Goal: Task Accomplishment & Management: Complete application form

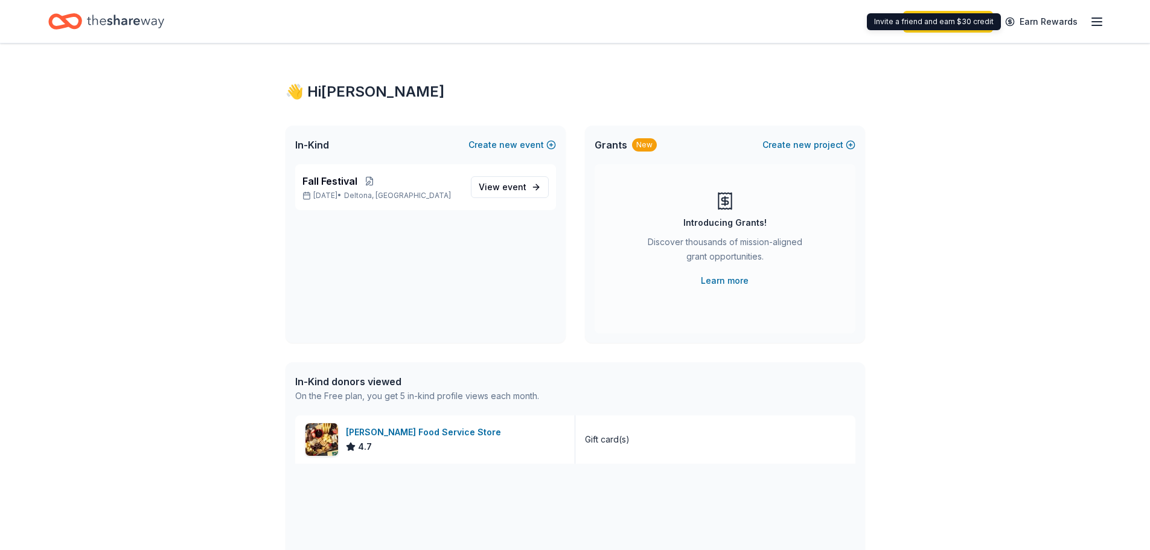
click at [1100, 16] on icon "button" at bounding box center [1097, 21] width 14 height 14
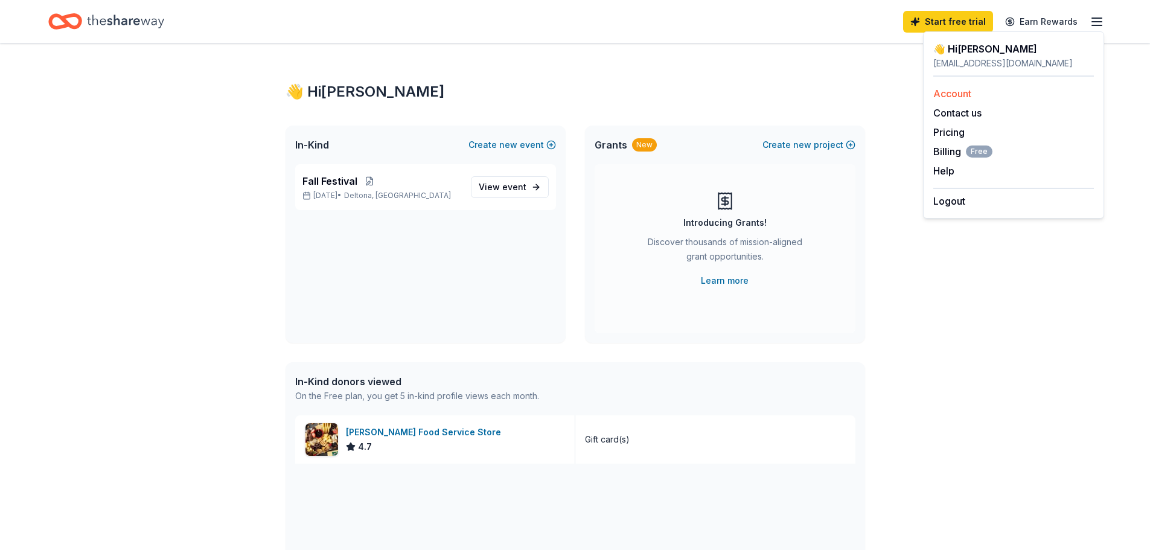
click at [967, 98] on link "Account" at bounding box center [952, 94] width 38 height 12
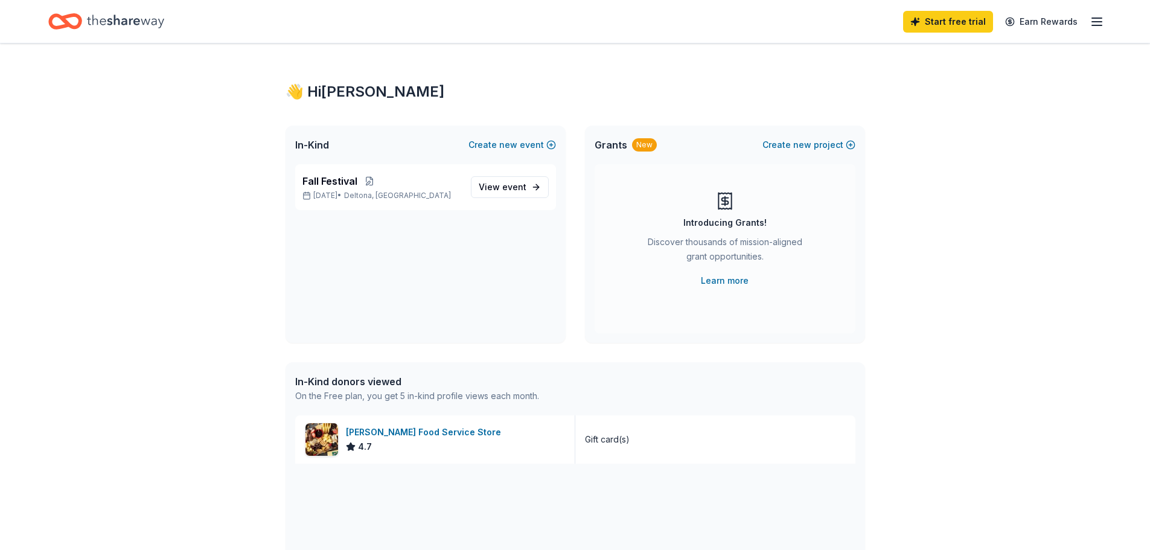
click at [96, 21] on icon "Home" at bounding box center [125, 21] width 77 height 25
click at [86, 21] on div "Home" at bounding box center [106, 21] width 116 height 28
click at [729, 285] on link "Learn more" at bounding box center [725, 280] width 48 height 14
click at [807, 139] on span "new" at bounding box center [802, 145] width 18 height 14
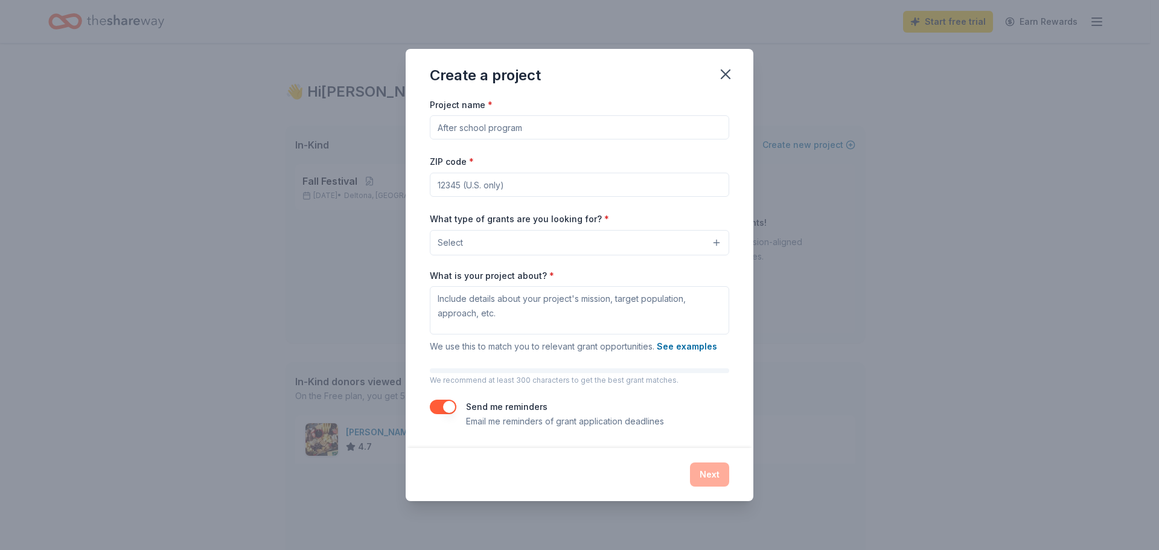
click at [551, 136] on input "Project name *" at bounding box center [579, 127] width 299 height 24
type input "C"
click at [535, 135] on input "Project name *" at bounding box center [579, 127] width 299 height 24
paste input "de-escalation room"
click at [438, 130] on input "de-escalation room" at bounding box center [579, 127] width 299 height 24
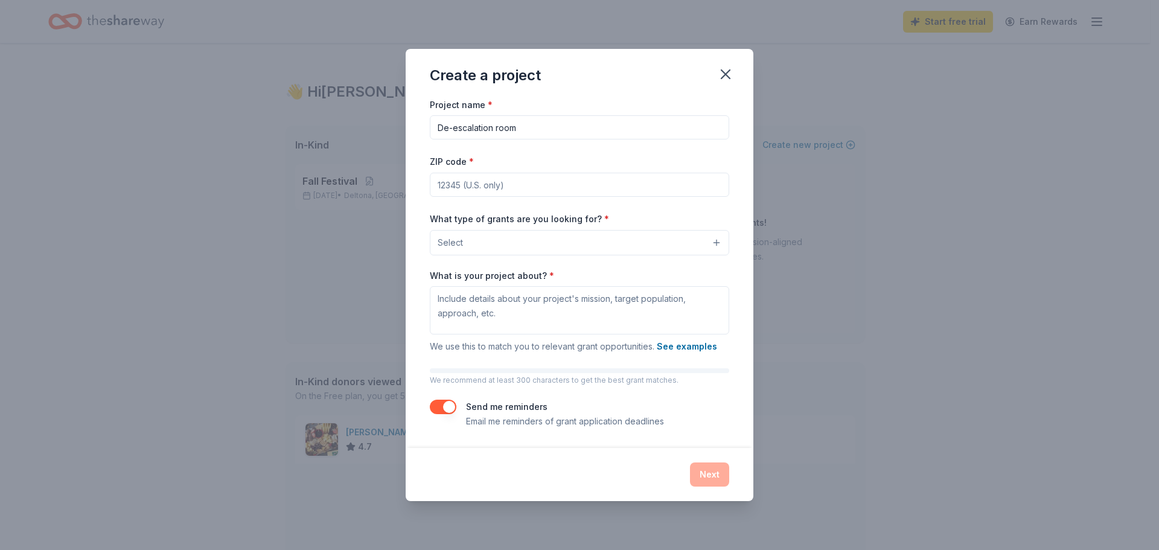
type input "De-escalation room"
click at [476, 195] on input "ZIP code *" at bounding box center [579, 185] width 299 height 24
type input "32738"
click at [510, 246] on button "Select" at bounding box center [579, 242] width 299 height 25
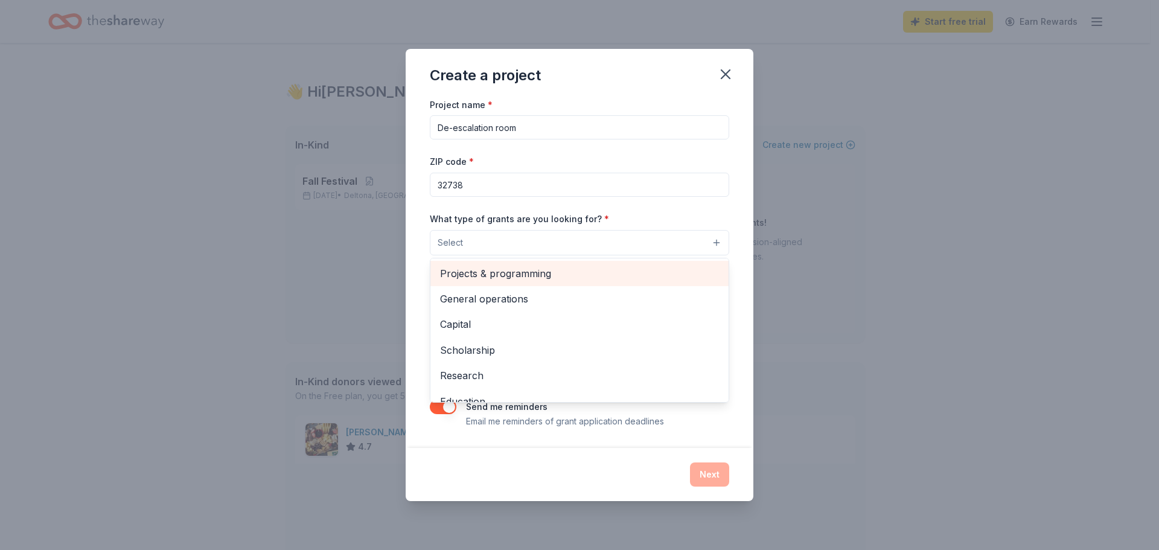
click at [510, 267] on span "Projects & programming" at bounding box center [579, 274] width 279 height 16
click at [488, 277] on span "General operations" at bounding box center [579, 274] width 279 height 16
click at [488, 277] on span "Capital" at bounding box center [579, 274] width 279 height 16
click at [488, 277] on span "Scholarship" at bounding box center [579, 274] width 279 height 16
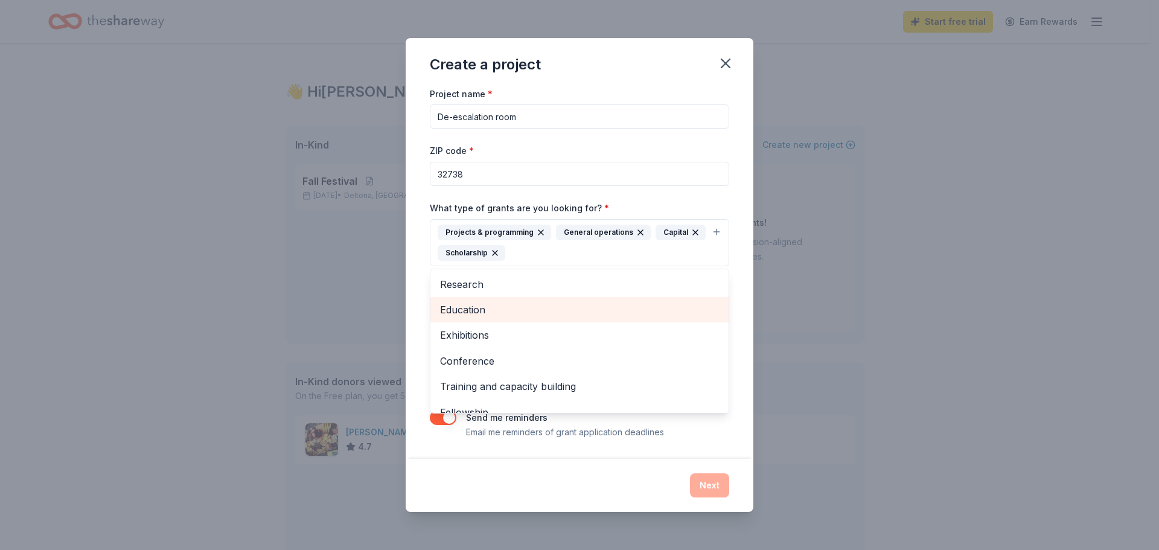
click at [487, 305] on span "Education" at bounding box center [579, 310] width 279 height 16
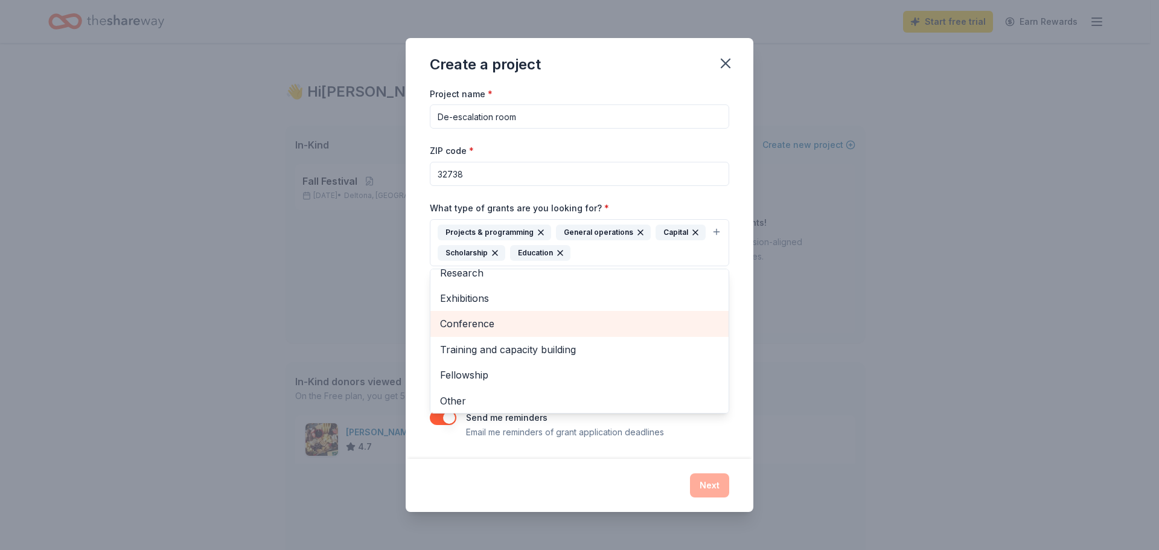
scroll to position [14, 0]
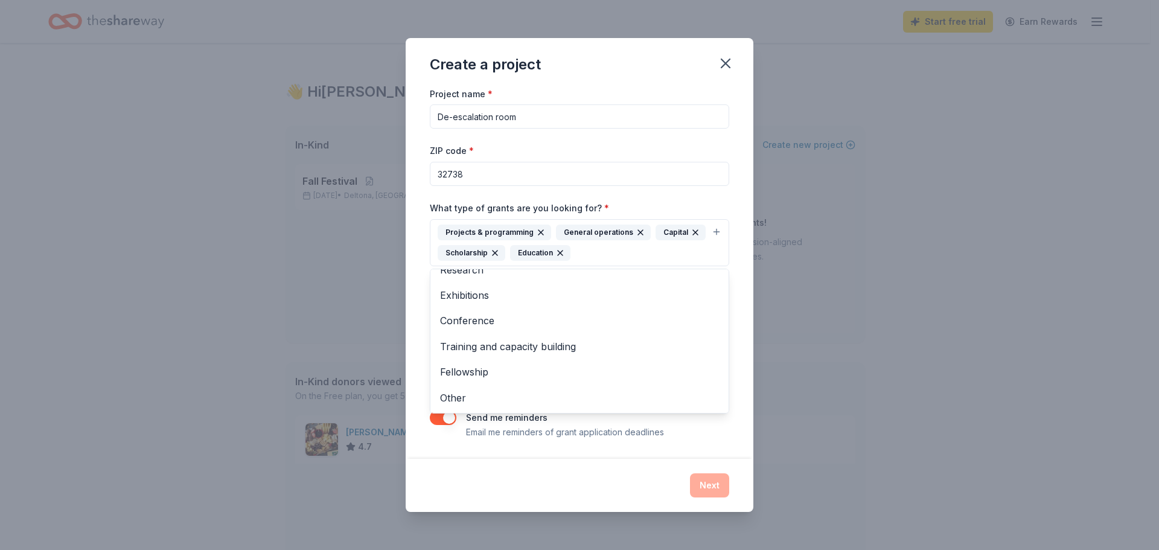
click at [633, 194] on div "Project name * De-escalation room ZIP code * 32738 What type of grants are you …" at bounding box center [579, 262] width 299 height 353
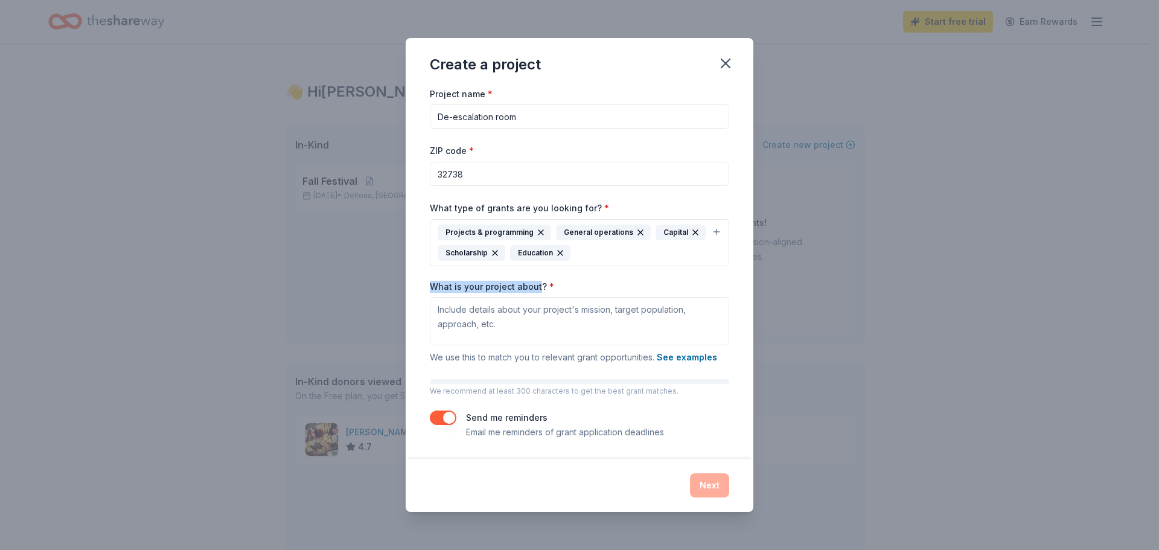
drag, startPoint x: 539, startPoint y: 285, endPoint x: 430, endPoint y: 289, distance: 108.8
click at [430, 289] on label "What is your project about? *" at bounding box center [492, 287] width 124 height 12
copy label "What is your project about"
drag, startPoint x: 505, startPoint y: 325, endPoint x: 428, endPoint y: 308, distance: 79.1
click at [428, 308] on div "Project name * De-escalation room ZIP code * 32738 What type of grants are you …" at bounding box center [580, 272] width 348 height 372
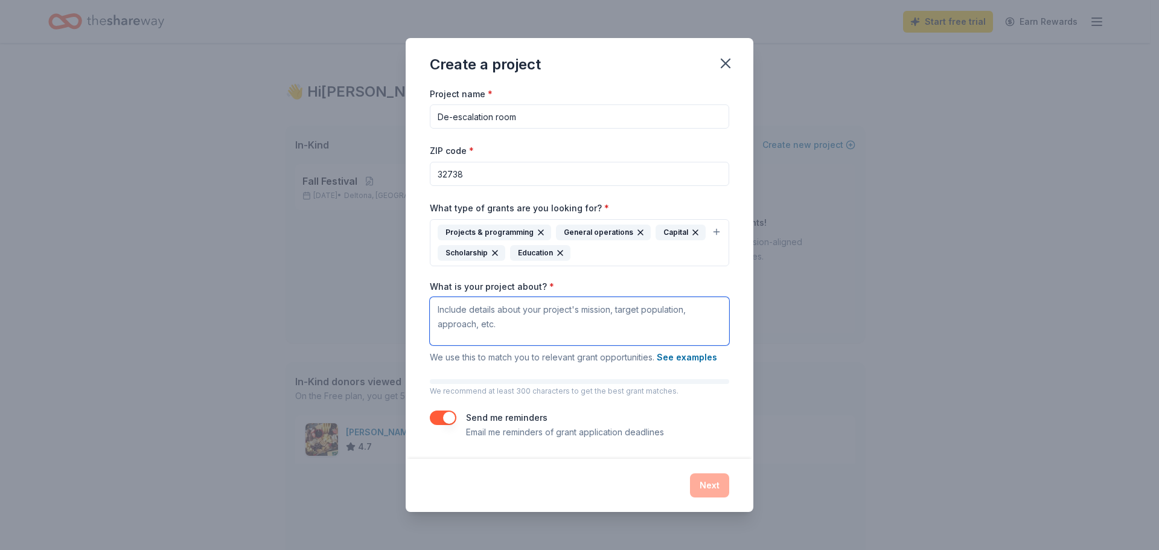
click at [534, 310] on textarea "What is your project about? *" at bounding box center [579, 321] width 299 height 48
paste textarea "At Sunrise Elementary, we believe that every child deserves a safe space to pau…"
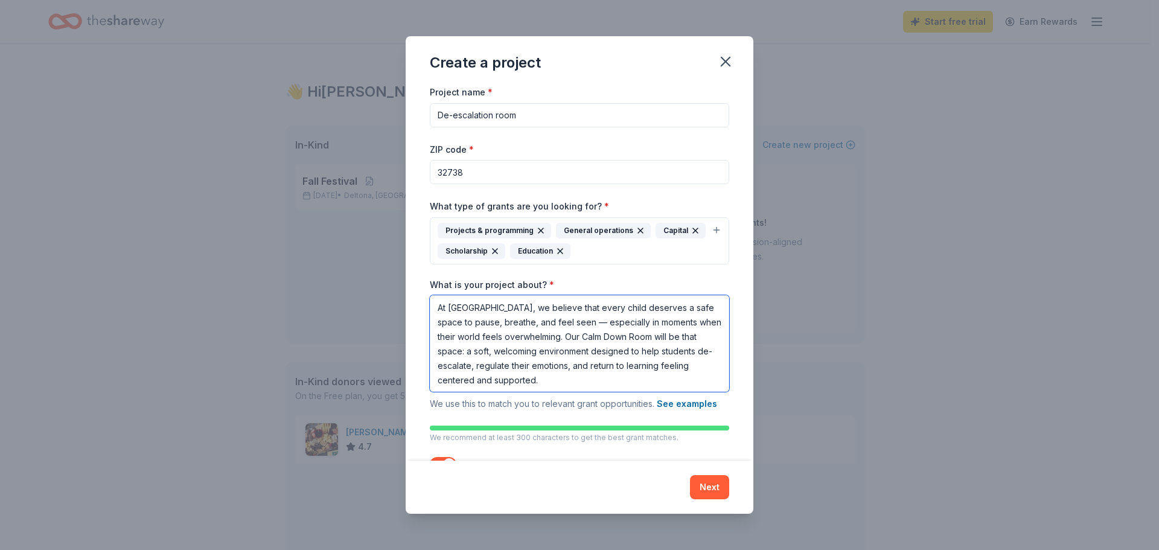
click at [649, 382] on textarea "At Sunrise Elementary, we believe that every child deserves a safe space to pau…" at bounding box center [579, 343] width 299 height 97
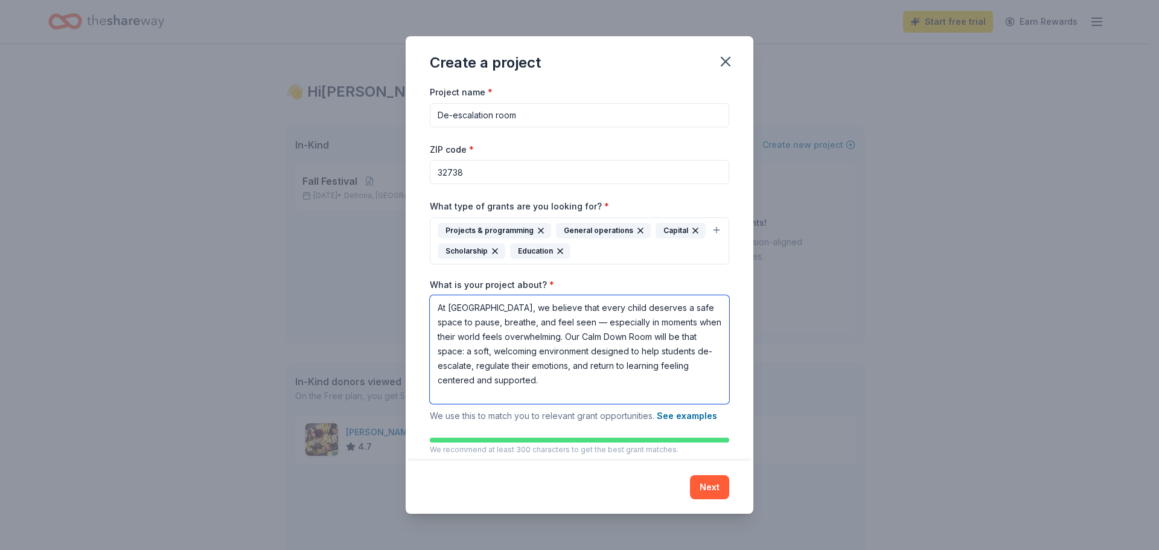
paste textarea "The mission of this project is simple — to nurture emotional well-being and tea…"
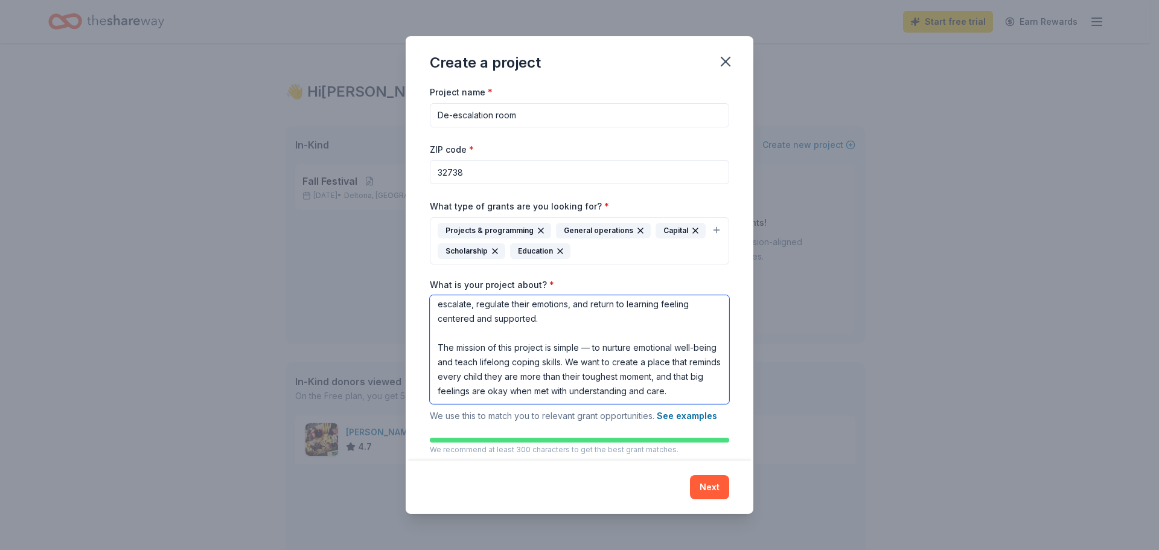
scroll to position [98, 0]
click at [477, 395] on textarea "At Sunrise Elementary, we believe that every child deserves a safe space to pau…" at bounding box center [579, 349] width 299 height 109
paste textarea "Our school serves a diverse student body, including many children who face dail…"
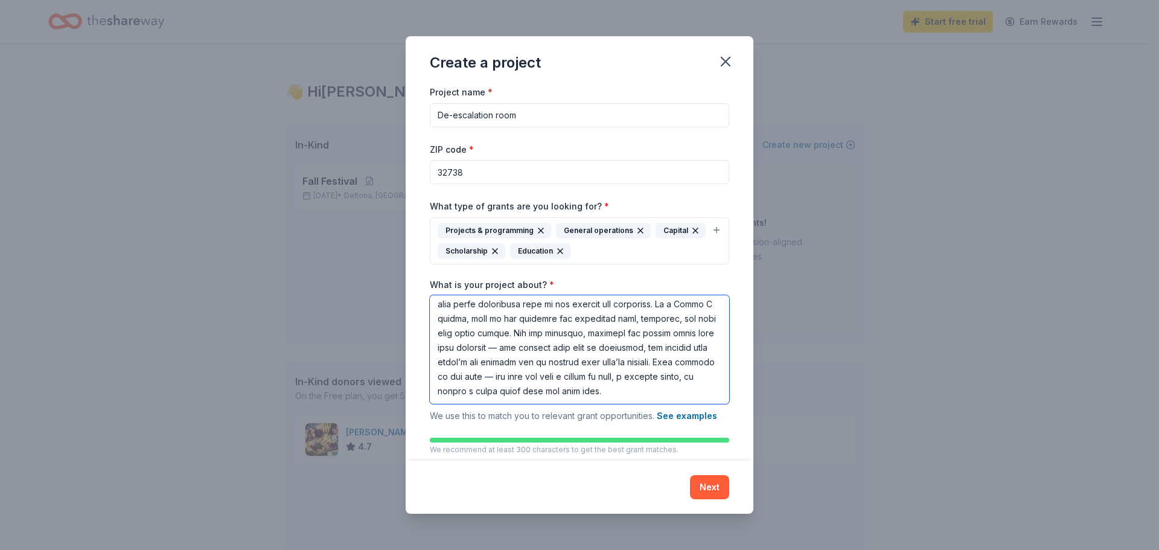
scroll to position [243, 0]
click at [453, 392] on textarea "What is your project about? *" at bounding box center [579, 349] width 299 height 109
paste textarea "Our approach blends compassion with sensory support. The room will feature soft…"
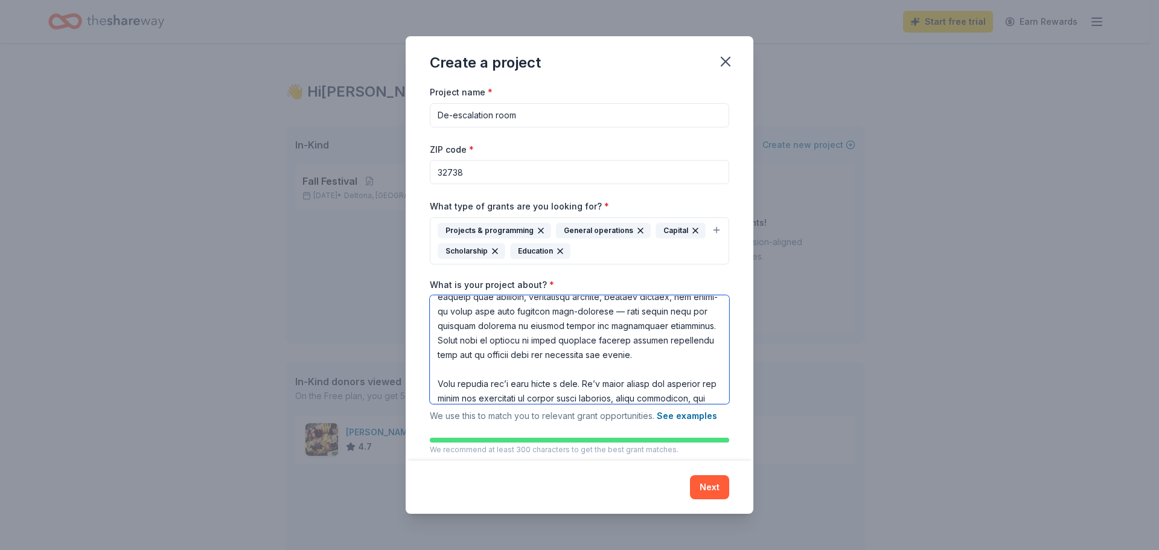
scroll to position [338, 0]
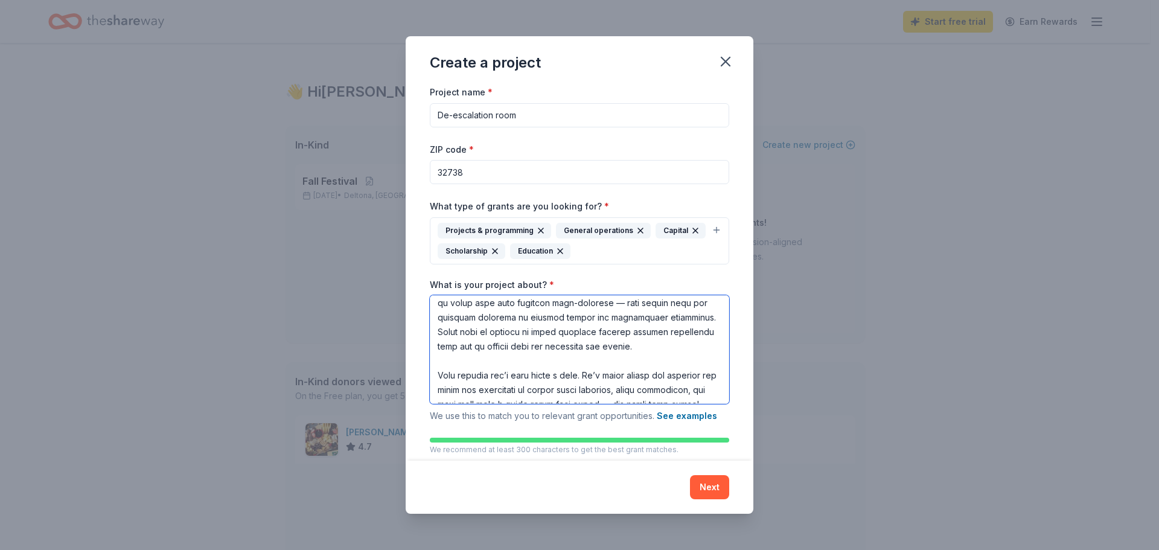
click at [623, 330] on textarea "What is your project about? *" at bounding box center [579, 349] width 299 height 109
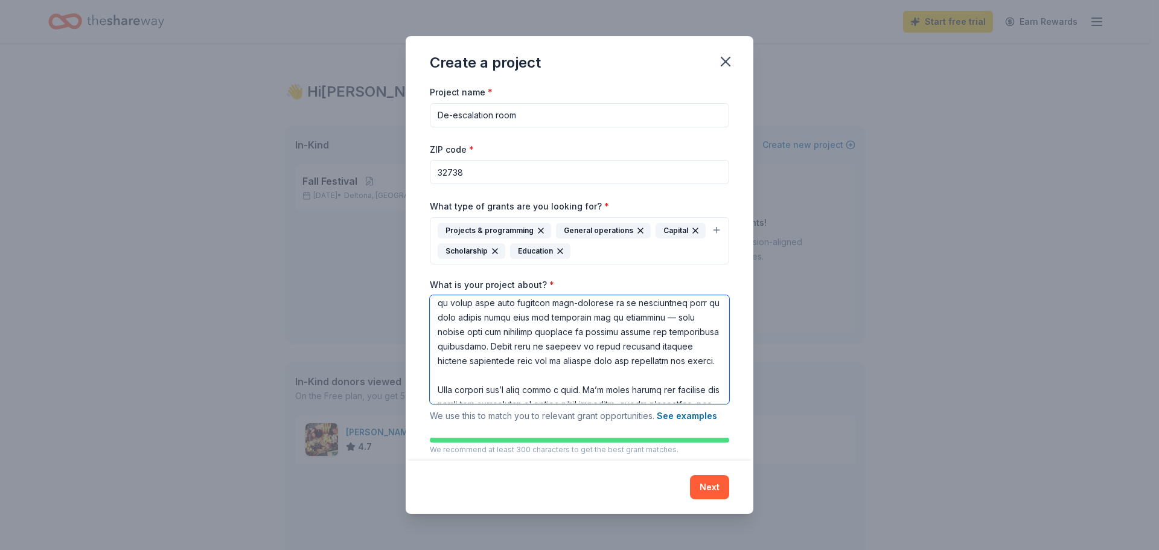
click at [596, 350] on textarea "What is your project about? *" at bounding box center [579, 349] width 299 height 109
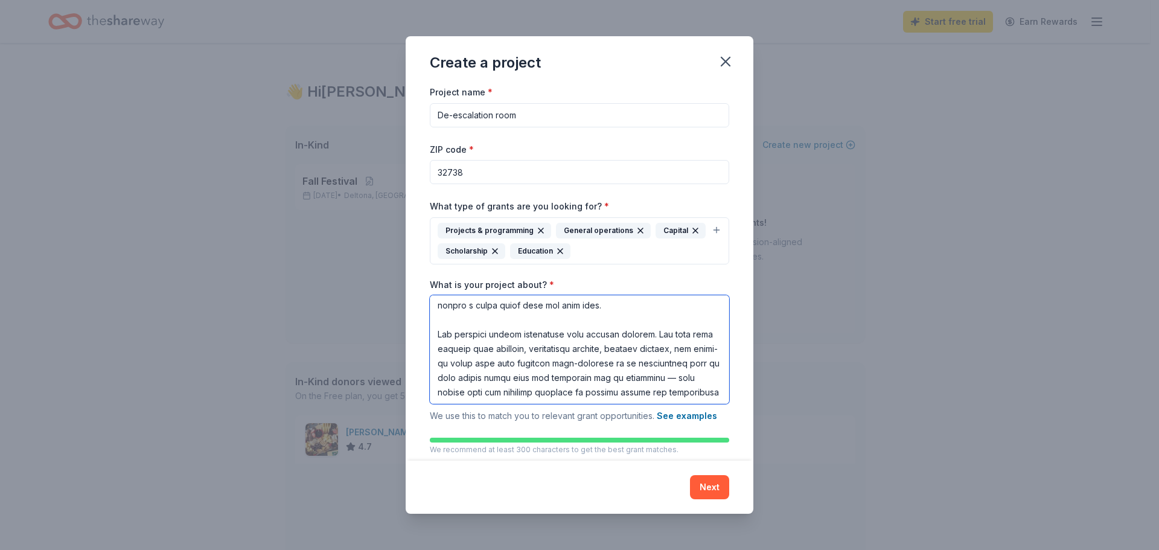
scroll to position [302, 0]
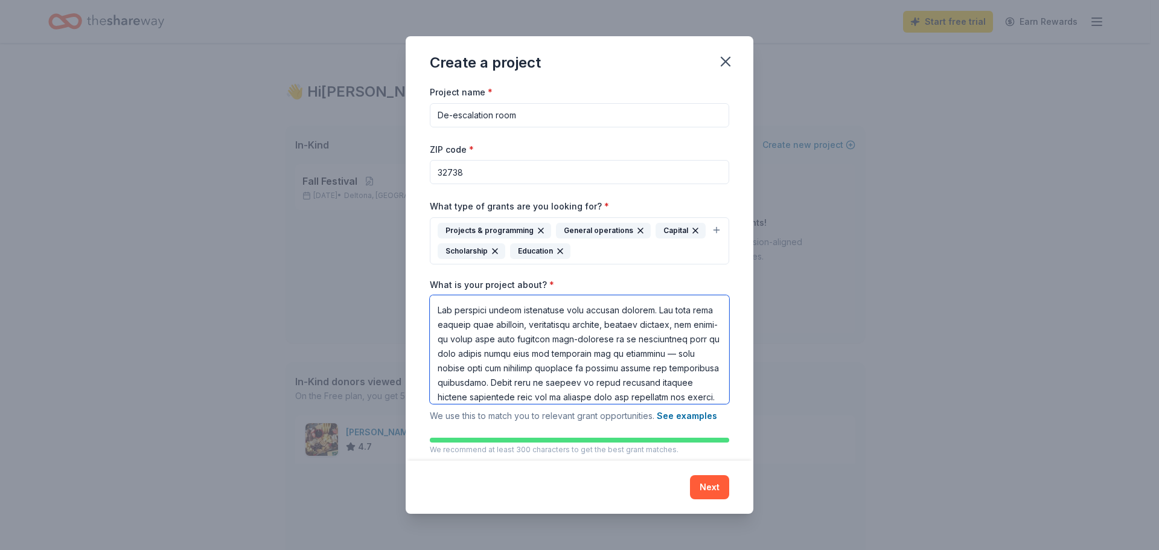
click at [482, 353] on textarea "What is your project about? *" at bounding box center [579, 349] width 299 height 109
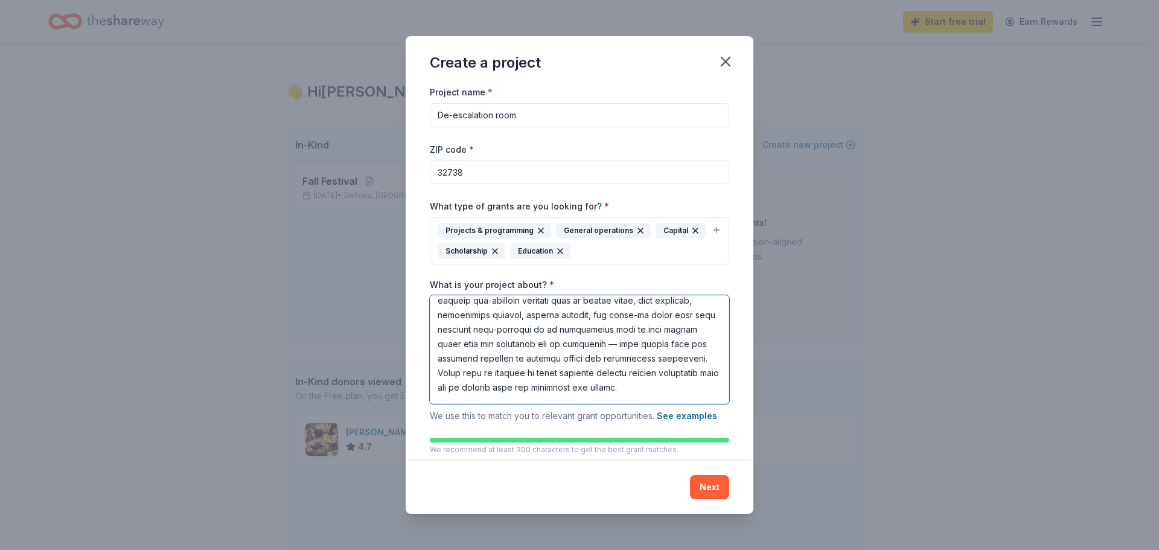
click at [590, 374] on textarea "What is your project about? *" at bounding box center [579, 349] width 299 height 109
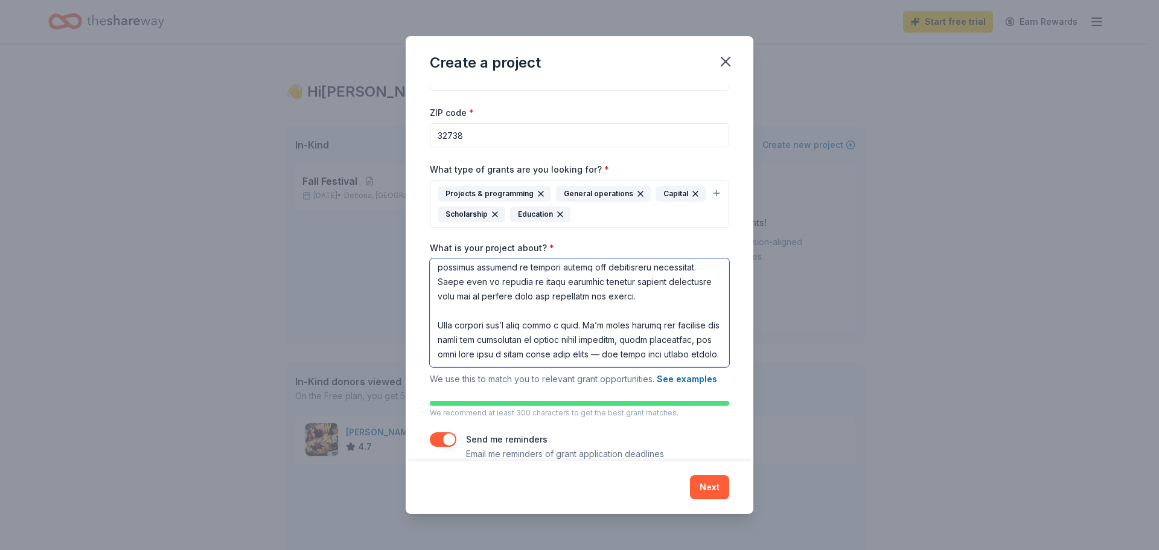
scroll to position [57, 0]
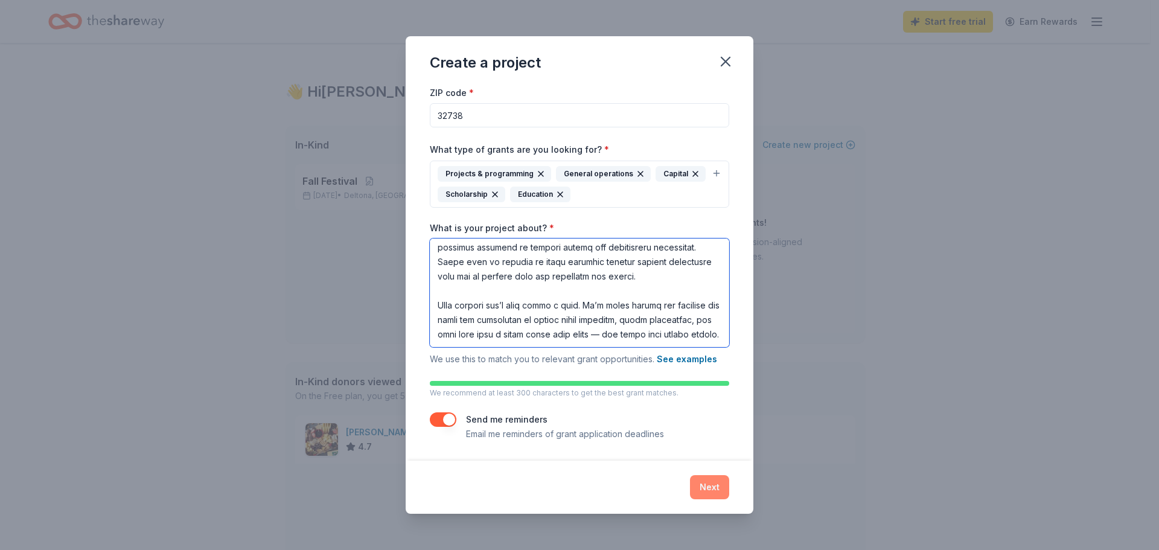
type textarea "At Sunrise Elementary, we believe that every child deserves a safe space to pau…"
click at [711, 483] on button "Next" at bounding box center [709, 487] width 39 height 24
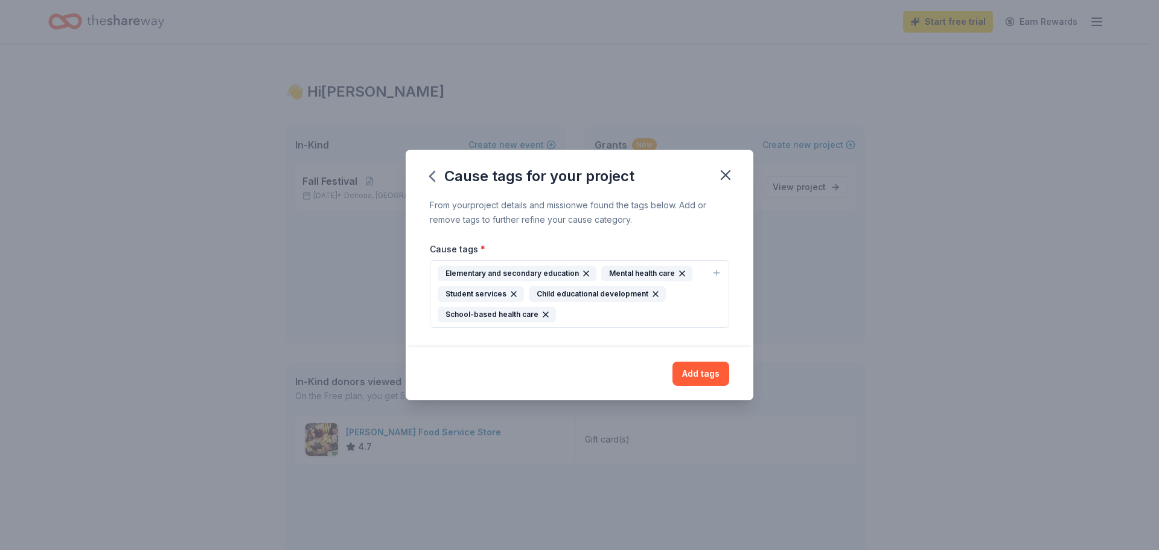
click at [716, 273] on icon "button" at bounding box center [717, 273] width 10 height 10
drag, startPoint x: 628, startPoint y: 356, endPoint x: 400, endPoint y: 339, distance: 229.4
click at [400, 339] on body "Start free trial Earn Rewards 👋 Hi Dana In-Kind Create new event Fall Festival …" at bounding box center [575, 275] width 1150 height 550
drag, startPoint x: 590, startPoint y: 351, endPoint x: 400, endPoint y: 359, distance: 190.3
click at [400, 359] on body "Start free trial Earn Rewards 👋 Hi Dana In-Kind Create new event Fall Festival …" at bounding box center [575, 275] width 1150 height 550
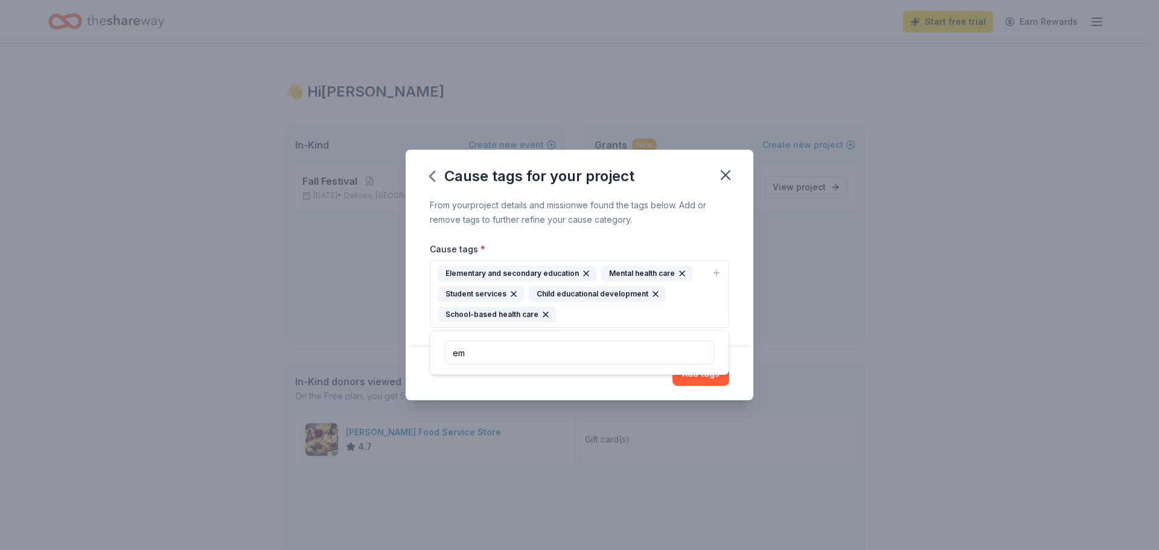
type input "e"
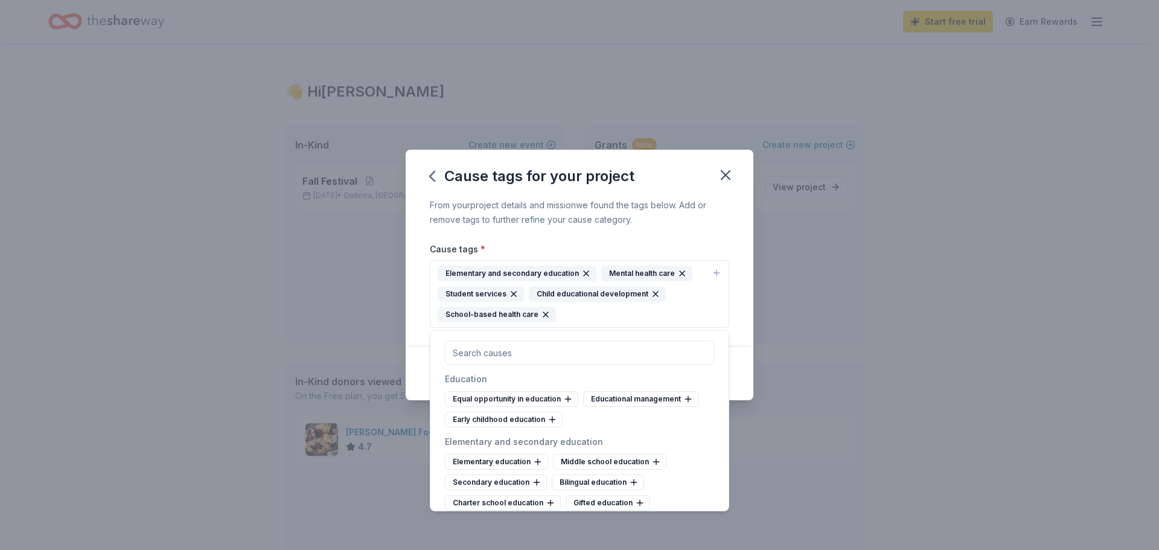
scroll to position [543, 0]
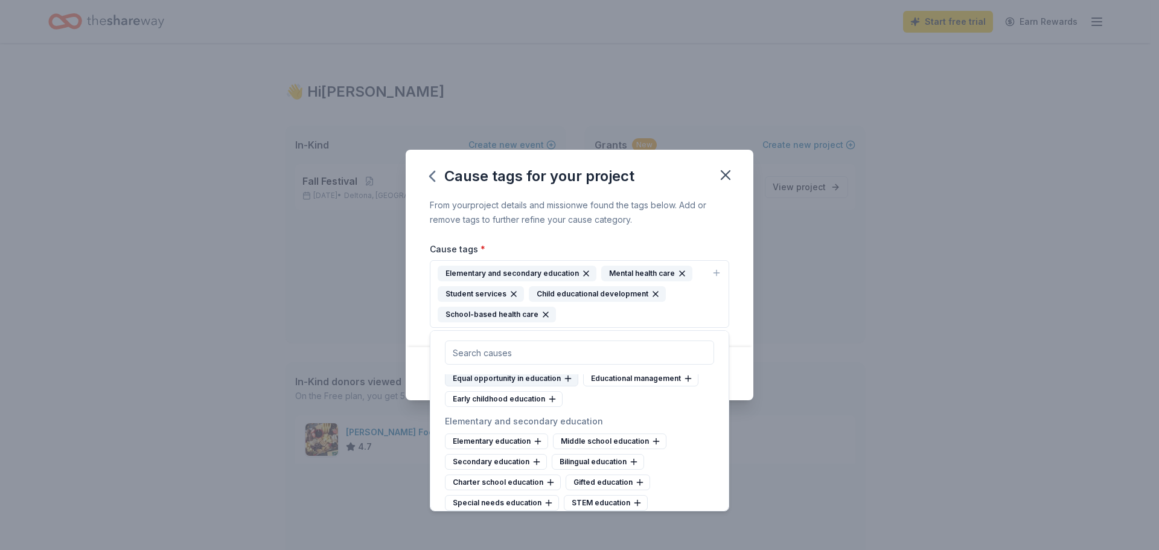
click at [569, 383] on icon at bounding box center [568, 379] width 10 height 10
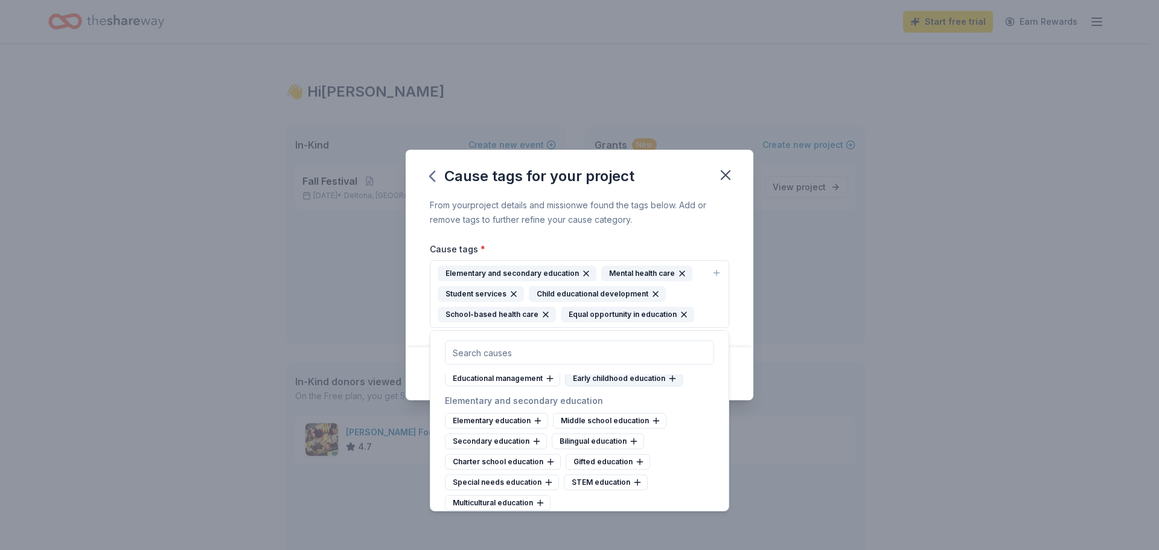
click at [668, 383] on icon at bounding box center [673, 379] width 10 height 10
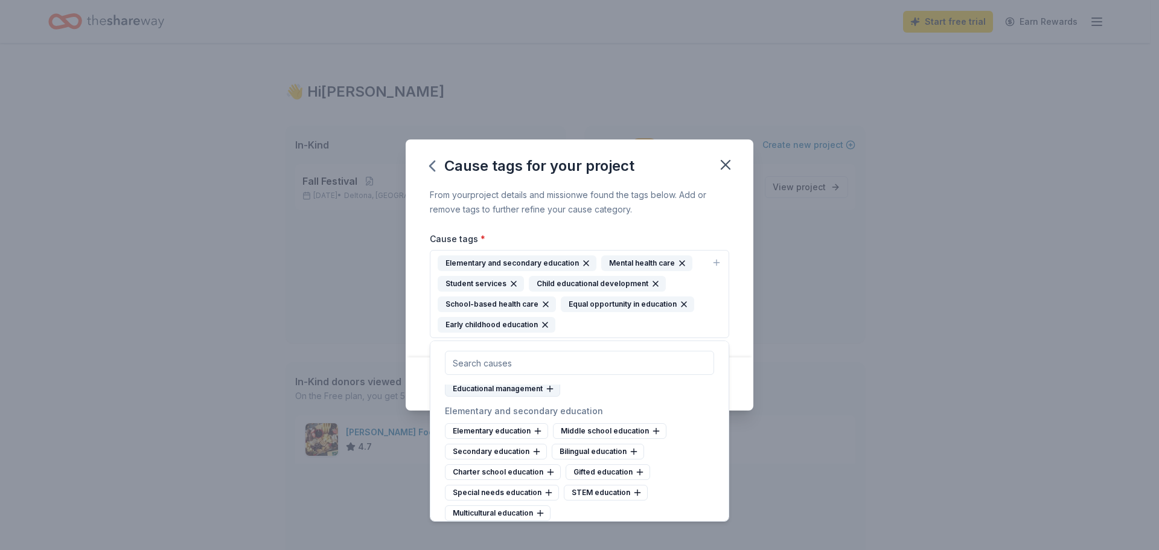
click at [550, 391] on icon at bounding box center [550, 388] width 0 height 5
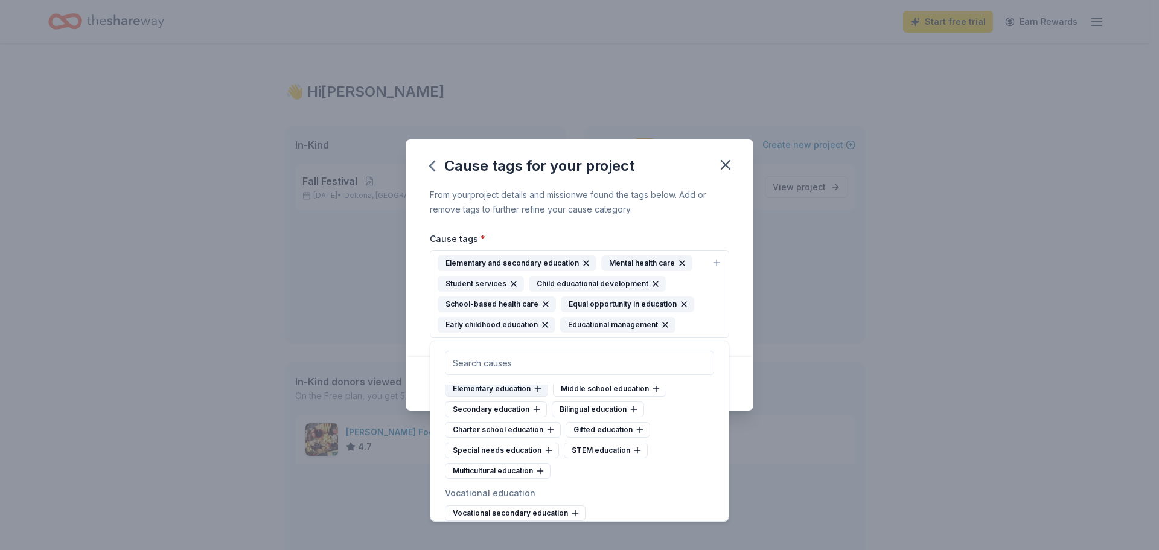
click at [539, 394] on icon at bounding box center [538, 389] width 10 height 10
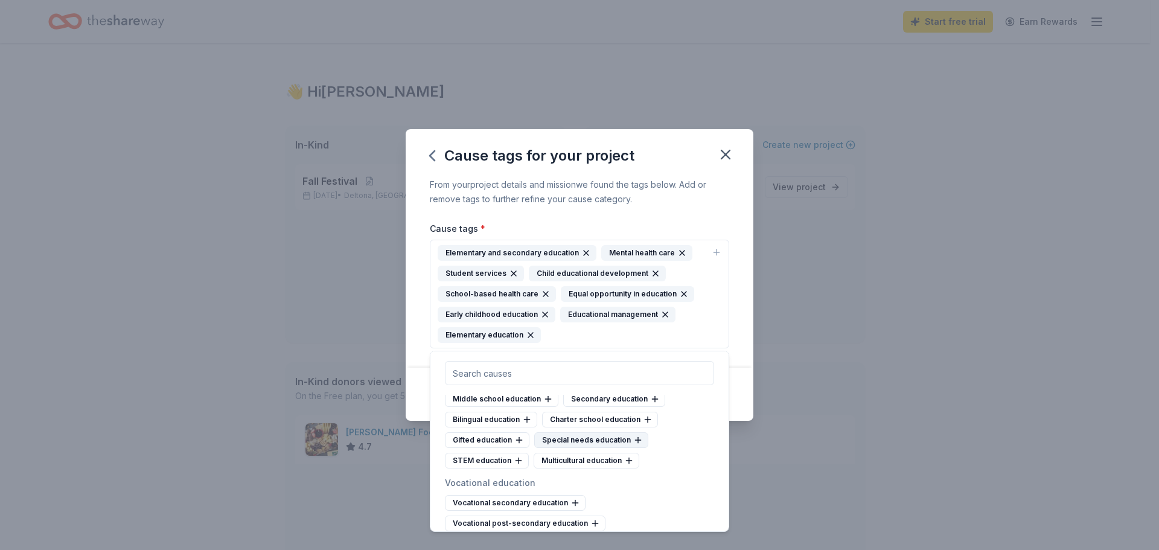
click at [633, 445] on icon at bounding box center [638, 440] width 10 height 10
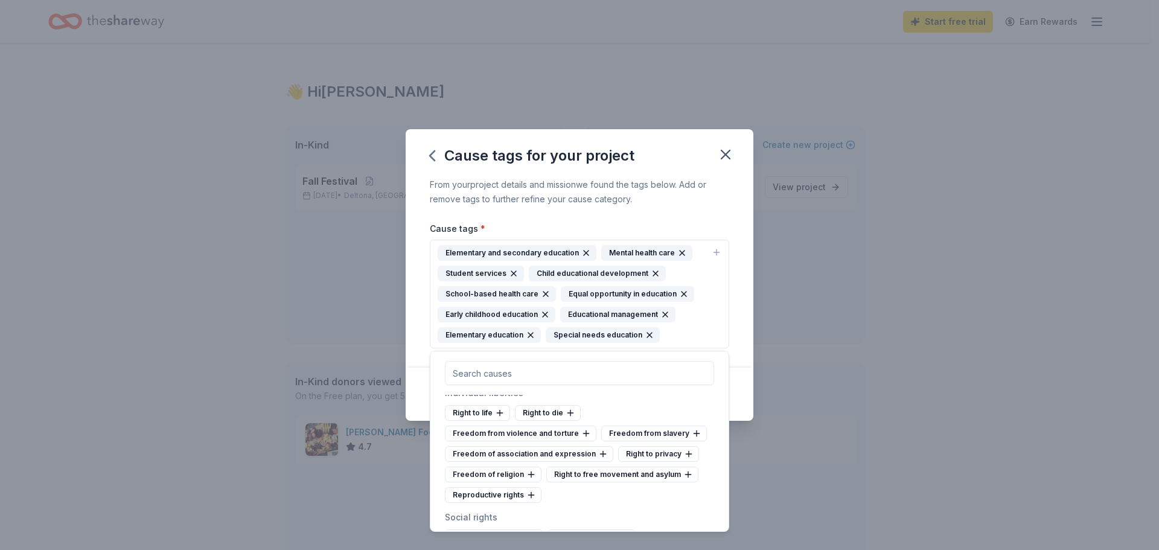
scroll to position [5856, 0]
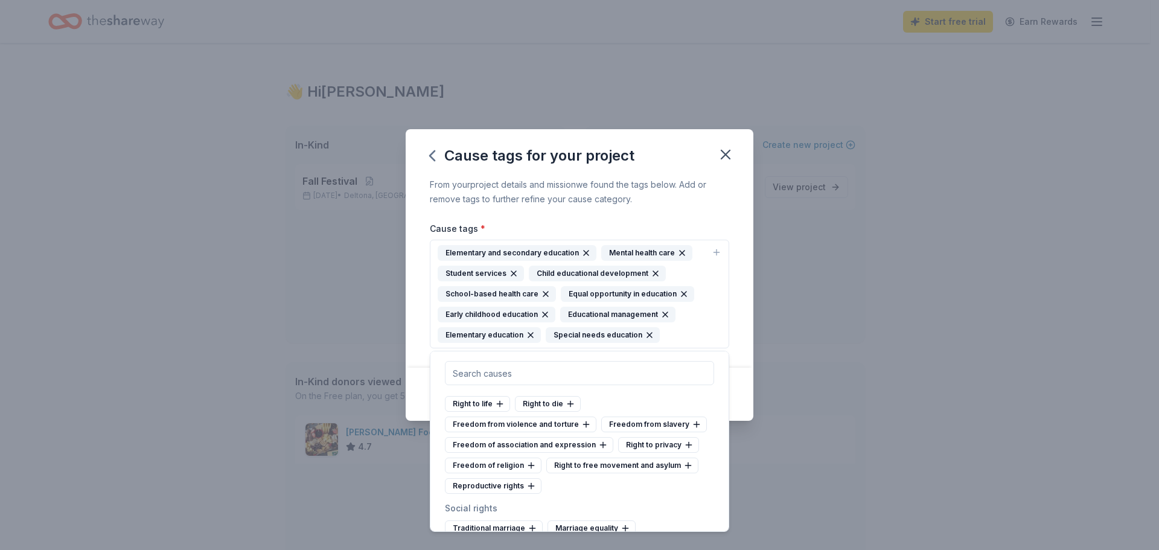
click at [741, 287] on div "From your project details and mission we found the tags below. Add or remove ta…" at bounding box center [580, 272] width 348 height 190
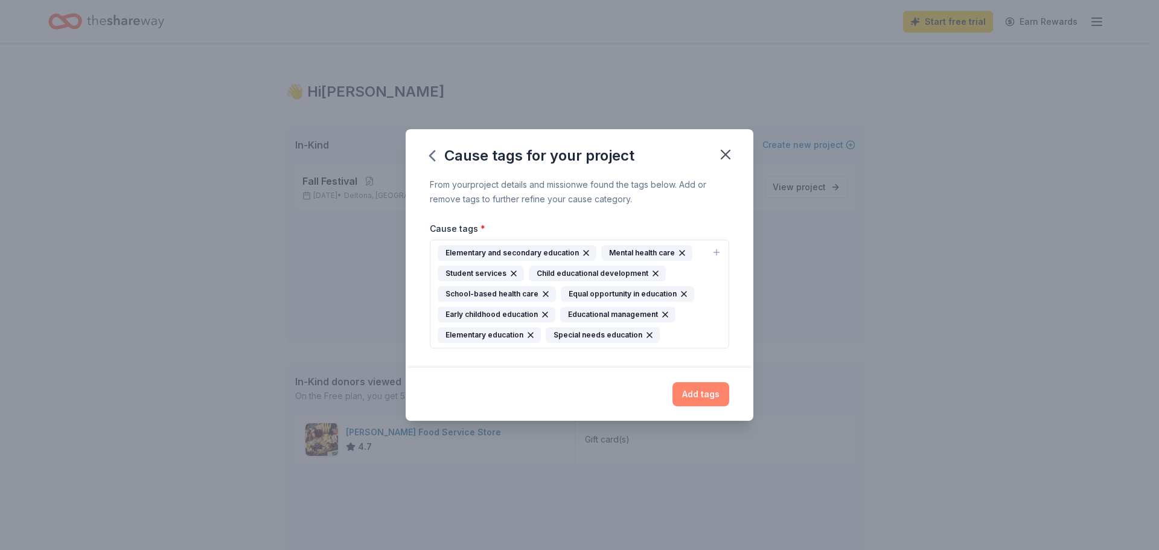
click at [714, 397] on button "Add tags" at bounding box center [701, 394] width 57 height 24
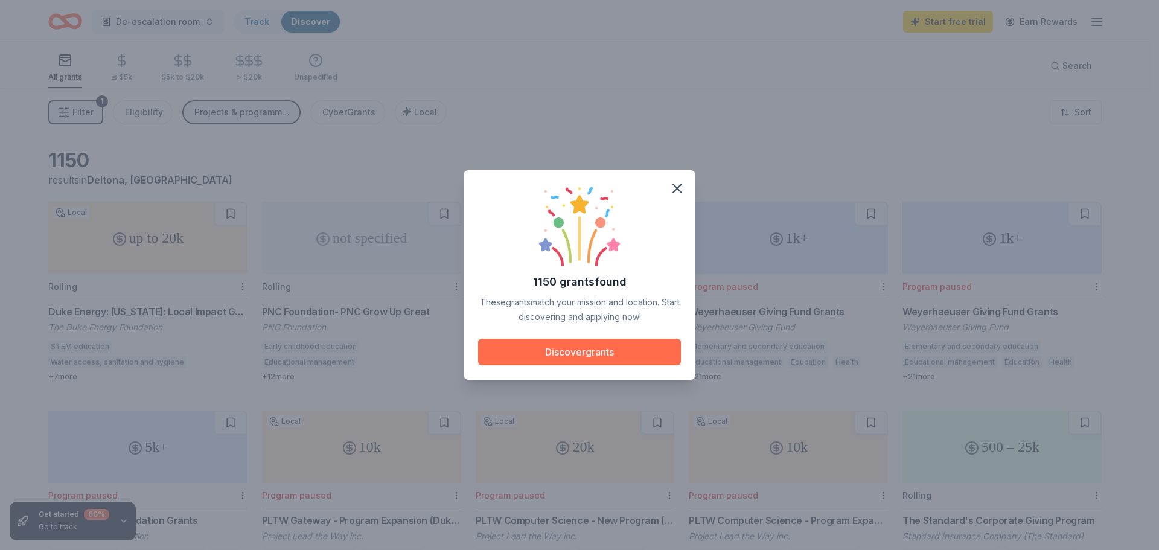
click at [621, 350] on button "Discover grants" at bounding box center [579, 352] width 203 height 27
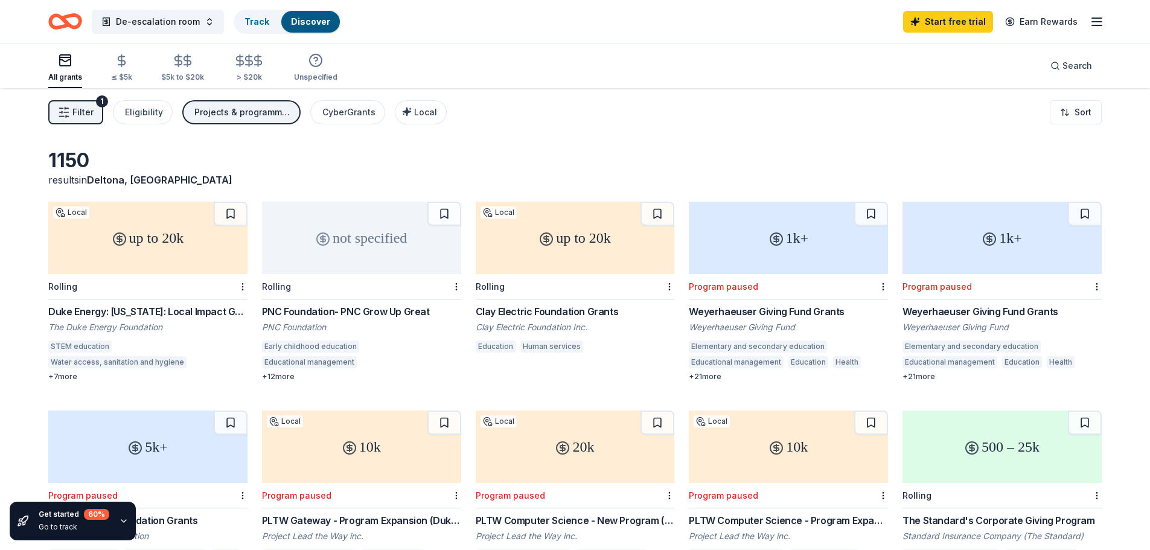
click at [56, 377] on div "+ 7 more" at bounding box center [147, 377] width 199 height 10
click at [91, 115] on span "Filter" at bounding box center [82, 112] width 21 height 14
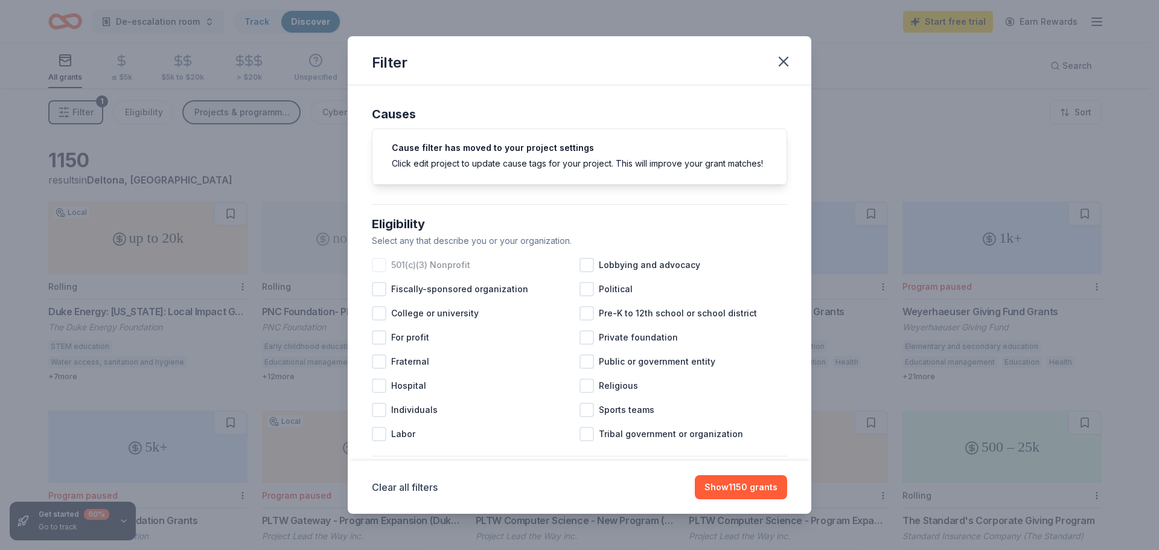
click at [380, 272] on div at bounding box center [379, 265] width 14 height 14
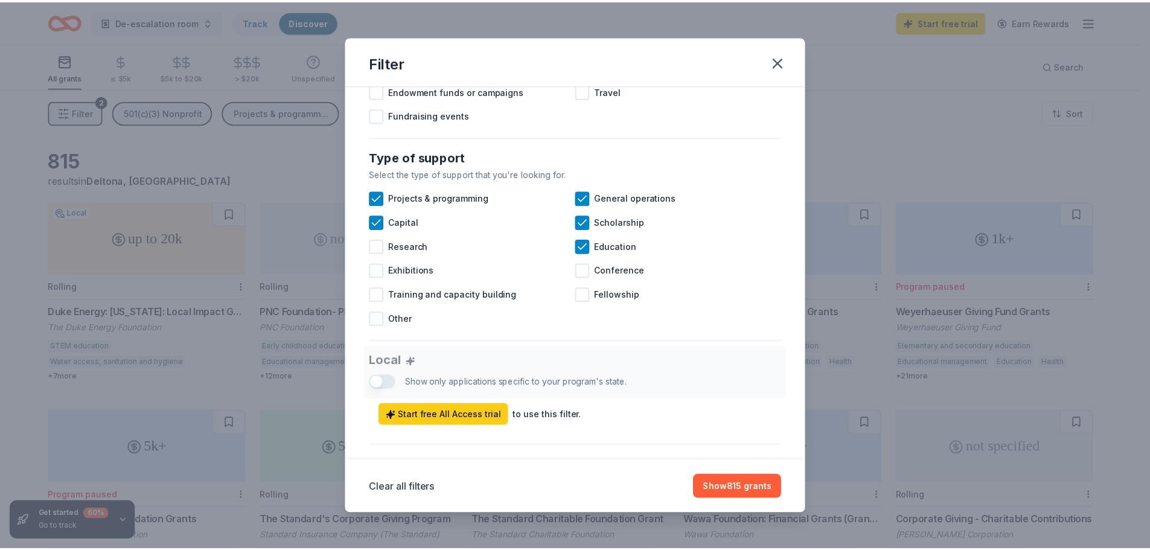
scroll to position [483, 0]
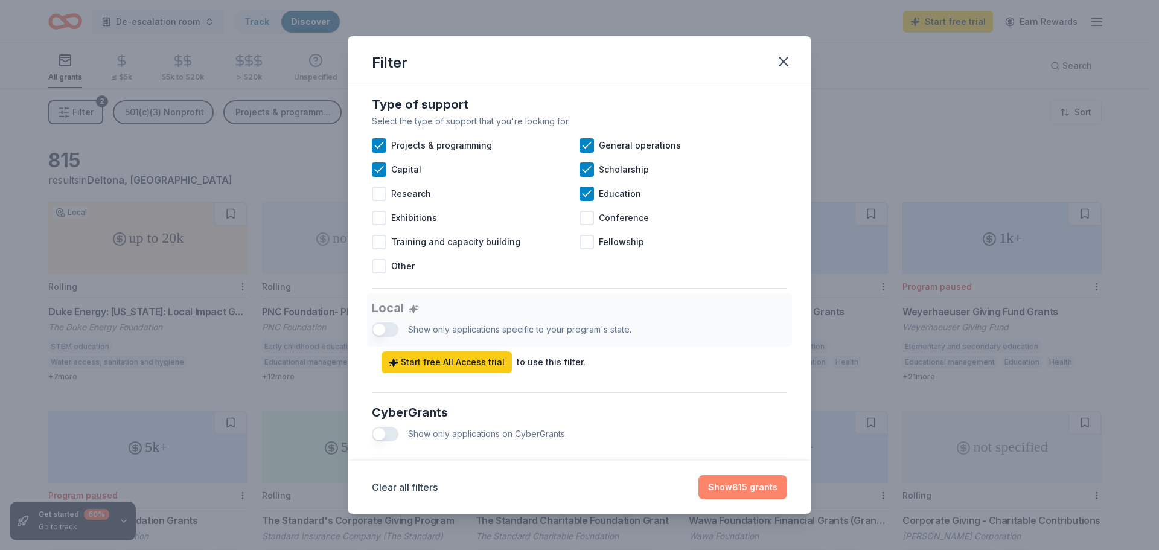
click at [729, 485] on button "Show 815 grants" at bounding box center [743, 487] width 89 height 24
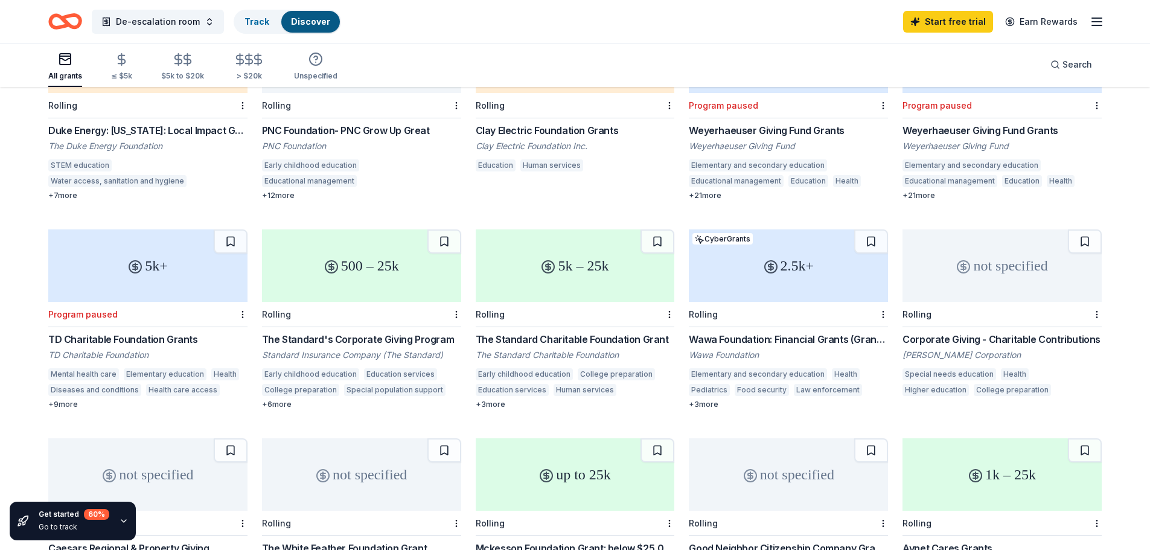
scroll to position [0, 0]
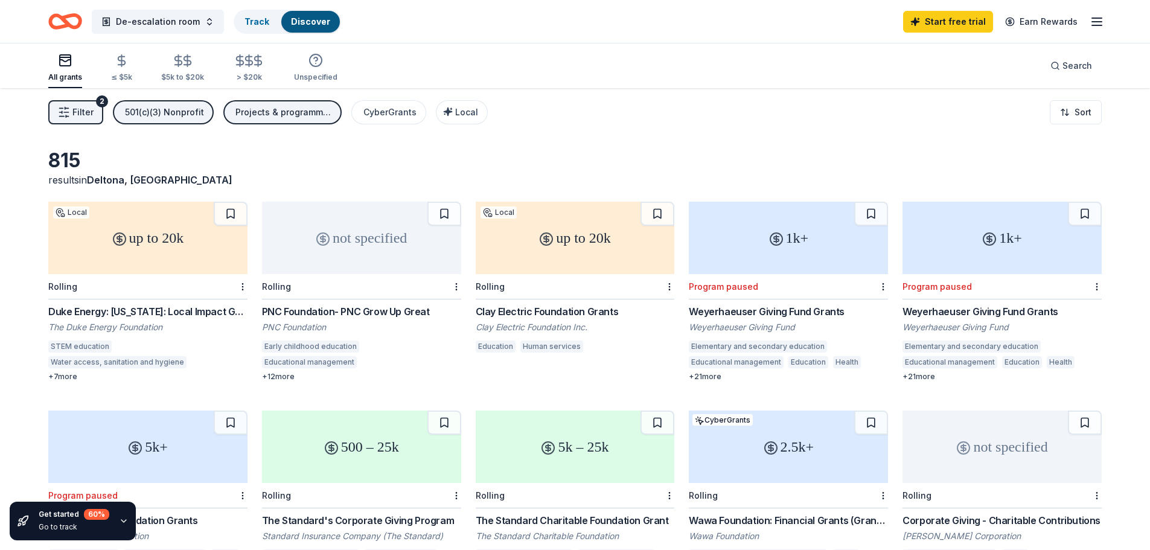
click at [61, 374] on div "+ 7 more" at bounding box center [147, 377] width 199 height 10
click at [367, 256] on div "not specified" at bounding box center [361, 238] width 199 height 72
click at [542, 255] on div "up to 20k" at bounding box center [575, 238] width 199 height 72
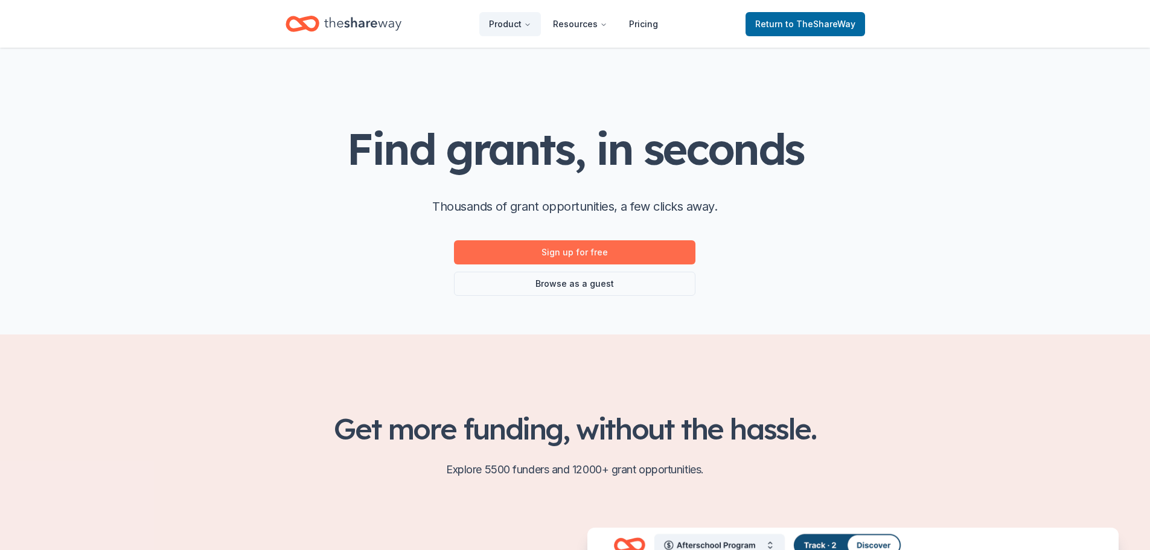
click at [513, 244] on link "Sign up for free" at bounding box center [574, 252] width 241 height 24
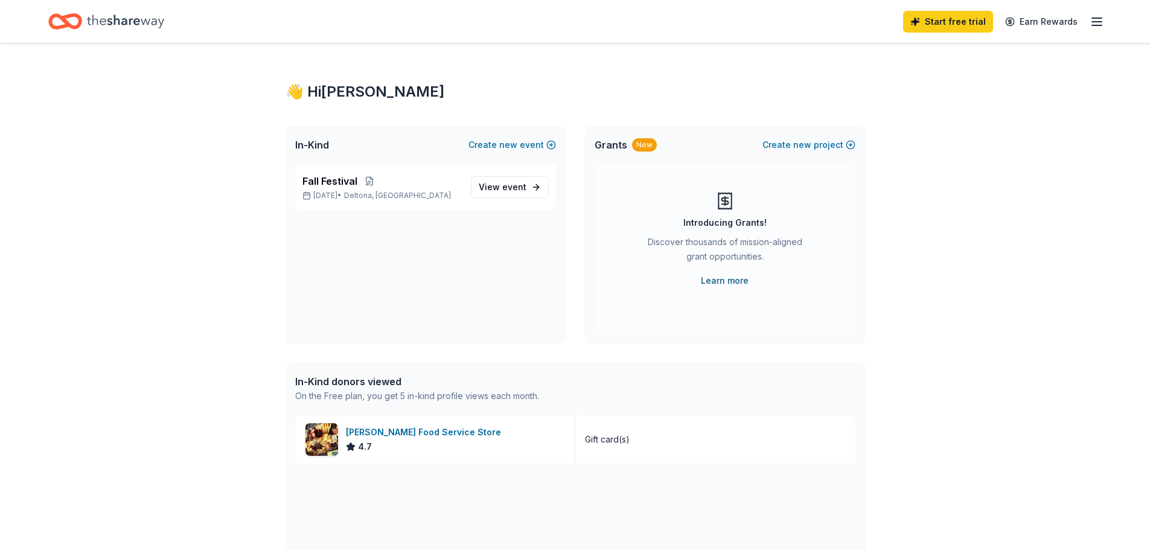
click at [729, 278] on link "Learn more" at bounding box center [725, 280] width 48 height 14
click at [817, 148] on button "Create new project" at bounding box center [809, 145] width 93 height 14
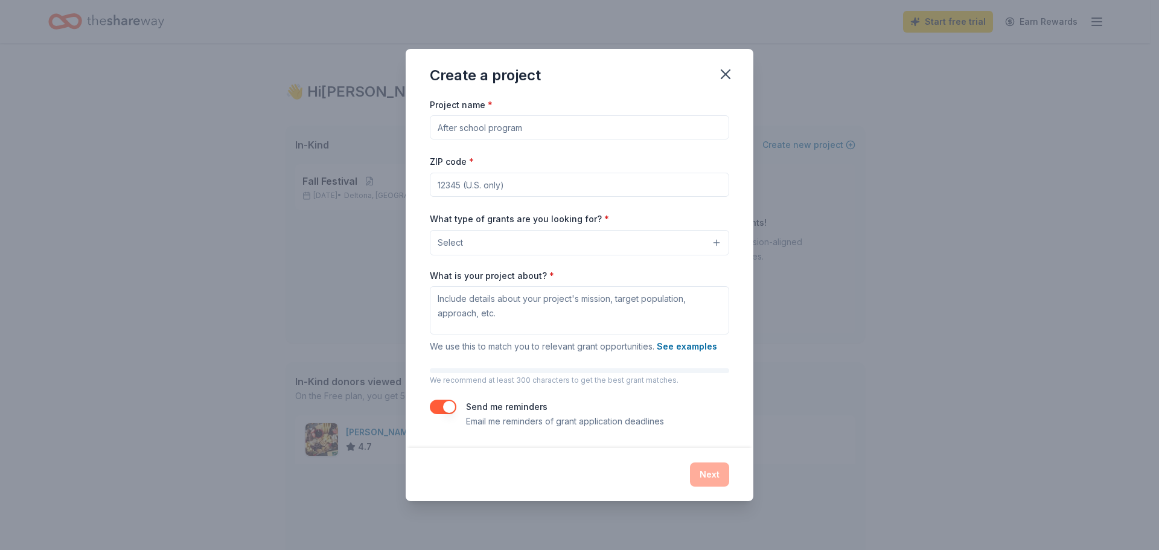
click at [569, 135] on input "Project name *" at bounding box center [579, 127] width 299 height 24
type input "D"
type input "Calm Down & Sensory Room"
type input "32738"
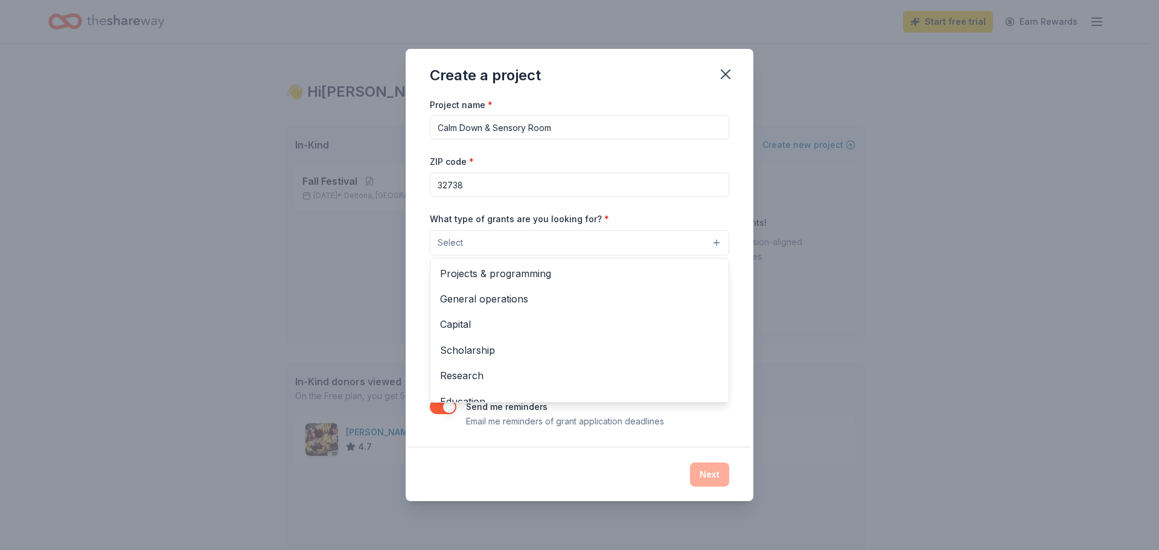
click at [570, 240] on button "Select" at bounding box center [579, 242] width 299 height 25
click at [580, 275] on span "Projects & programming" at bounding box center [579, 274] width 279 height 16
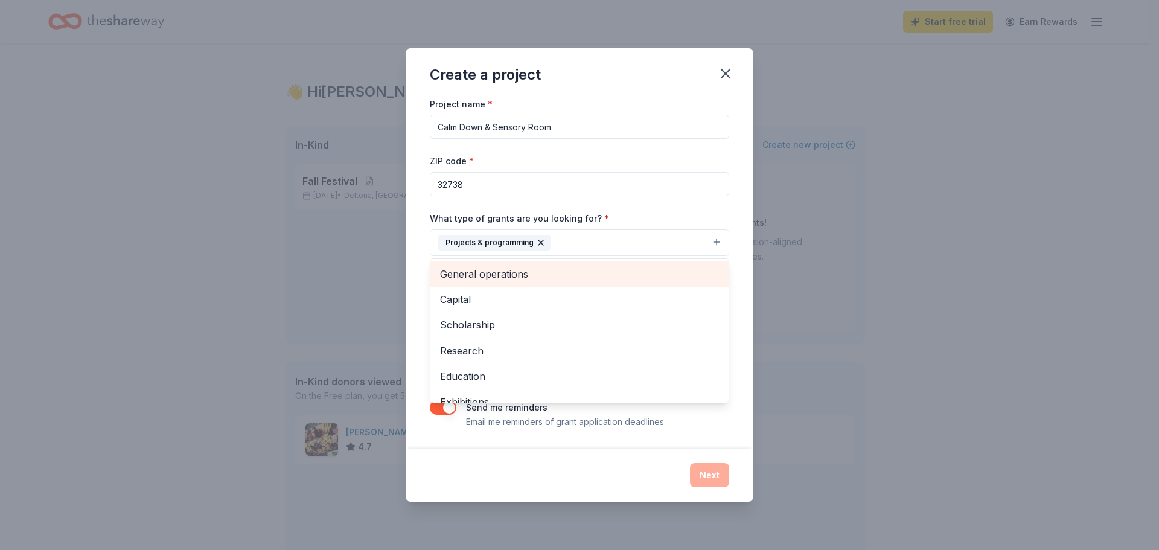
click at [529, 271] on span "General operations" at bounding box center [579, 274] width 279 height 16
click at [485, 269] on span "Capital" at bounding box center [579, 274] width 279 height 16
click at [542, 272] on span "Scholarship" at bounding box center [579, 274] width 279 height 16
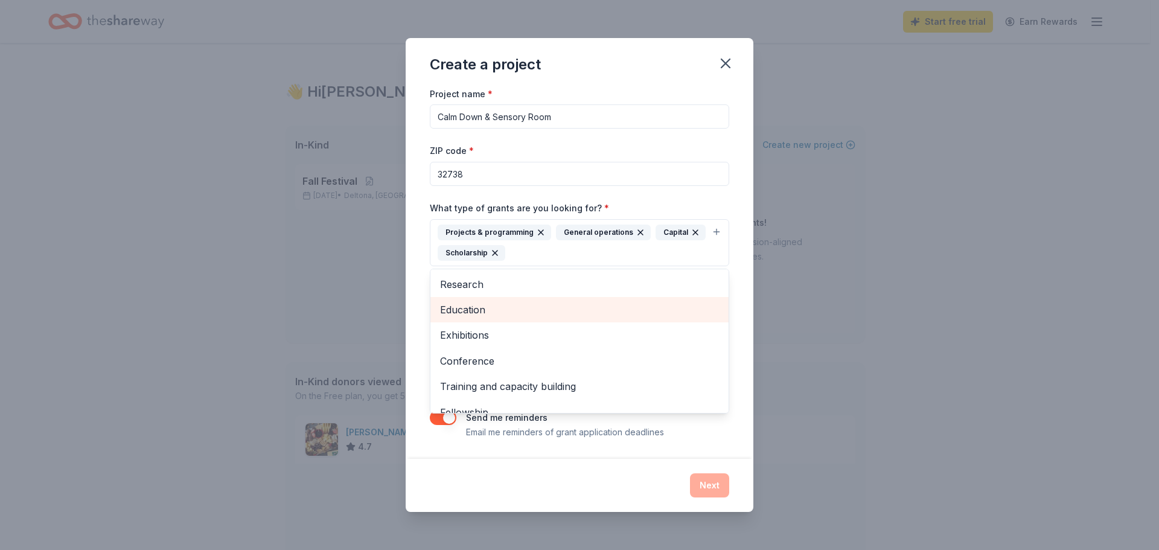
click at [537, 303] on span "Education" at bounding box center [579, 310] width 279 height 16
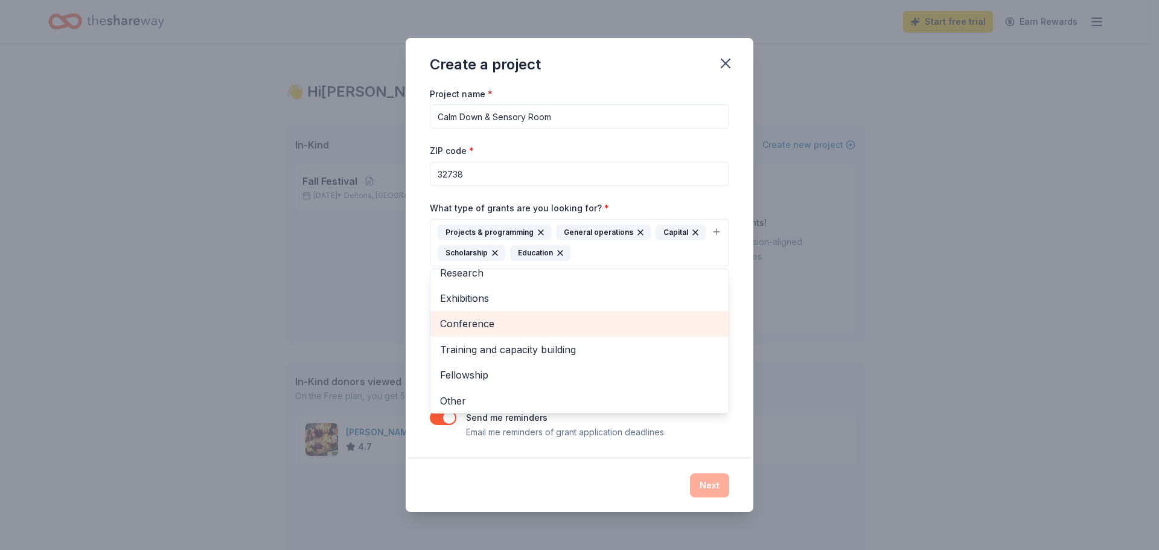
scroll to position [14, 0]
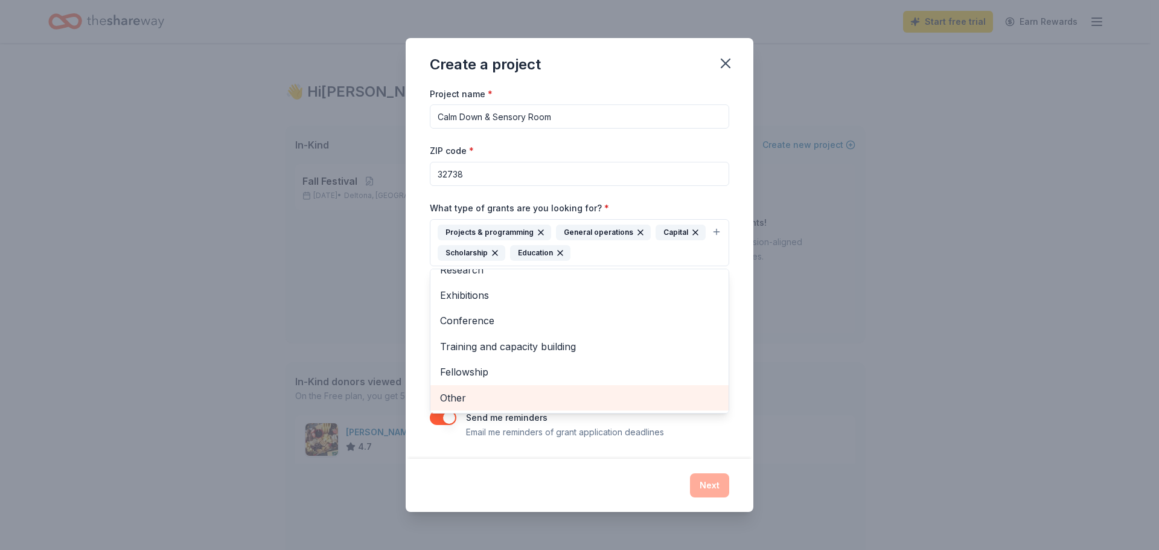
click at [549, 398] on span "Other" at bounding box center [579, 398] width 279 height 16
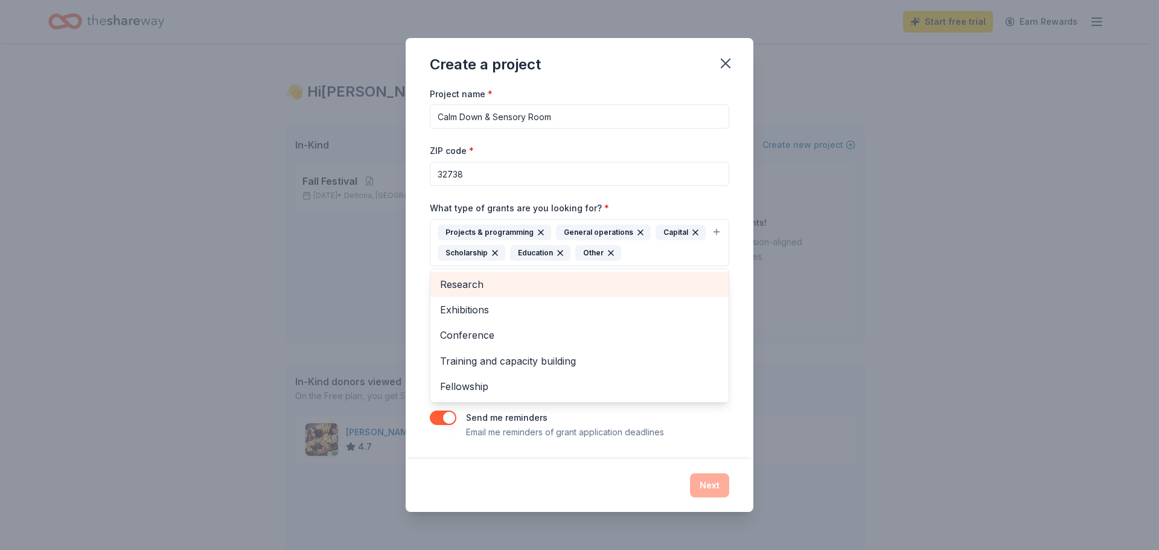
click at [515, 279] on span "Research" at bounding box center [579, 285] width 279 height 16
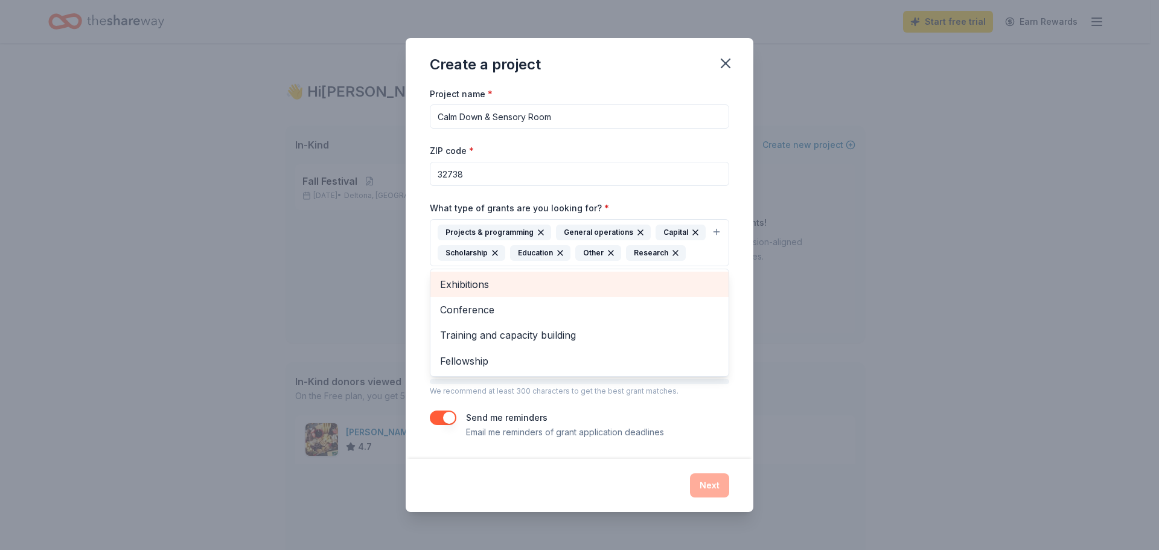
click at [515, 292] on span "Exhibitions" at bounding box center [579, 285] width 279 height 16
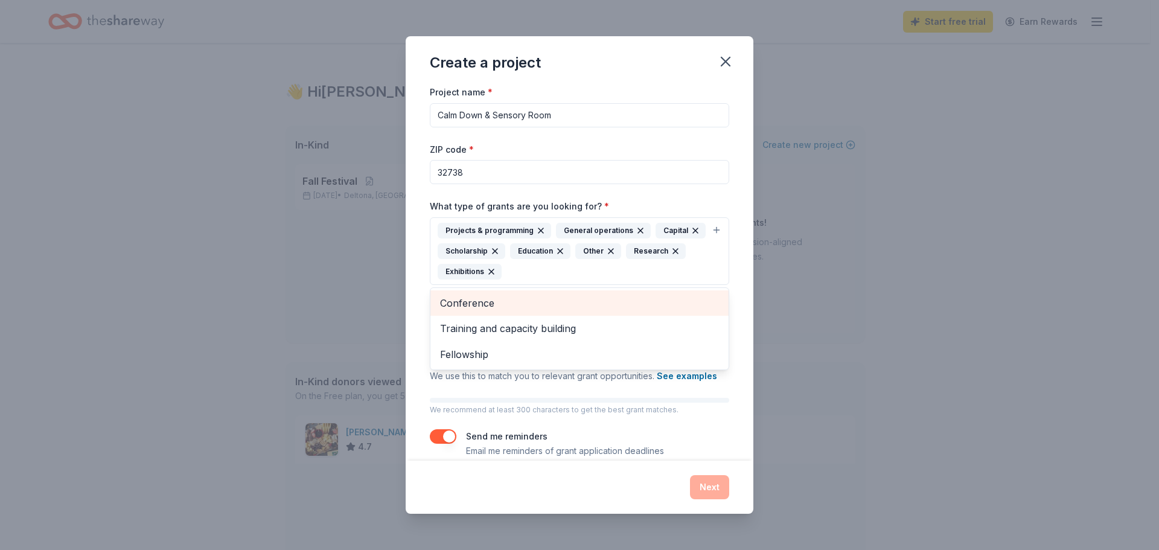
click at [516, 309] on span "Conference" at bounding box center [579, 303] width 279 height 16
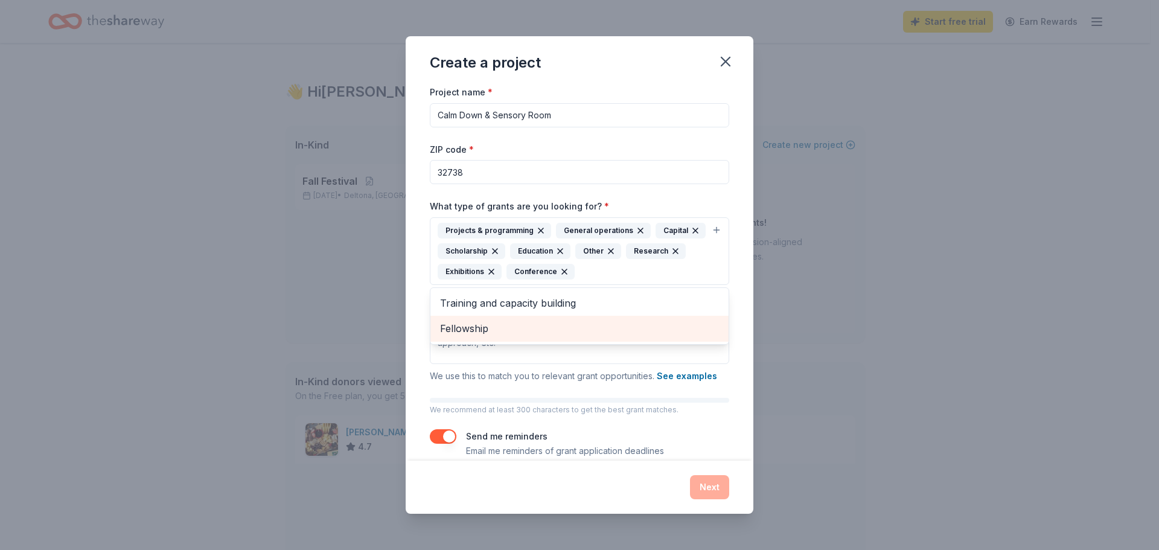
click at [518, 318] on div "Fellowship" at bounding box center [579, 328] width 298 height 25
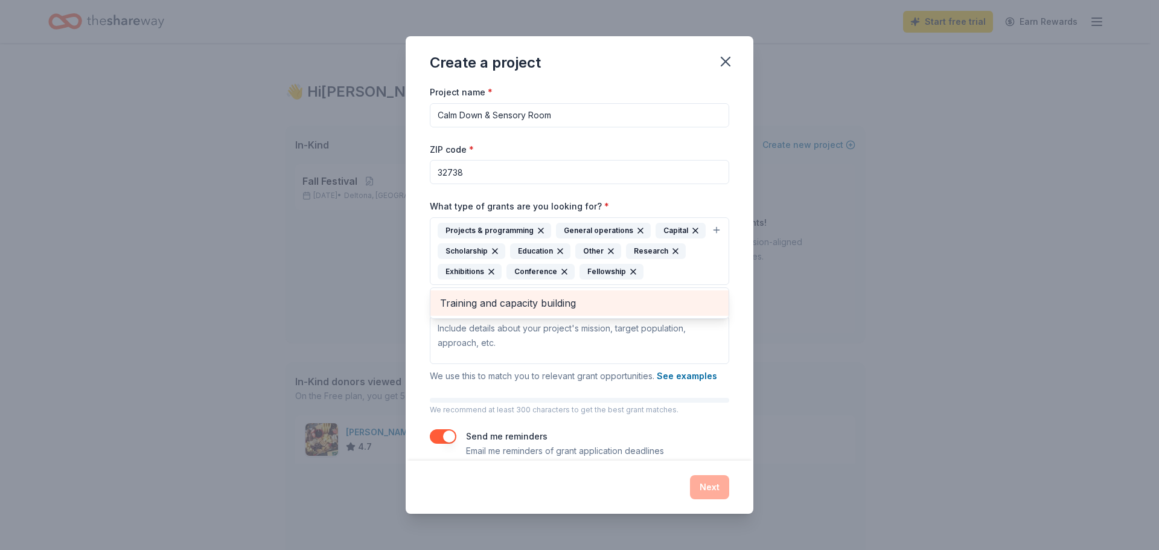
click at [519, 311] on span "Training and capacity building" at bounding box center [579, 303] width 279 height 16
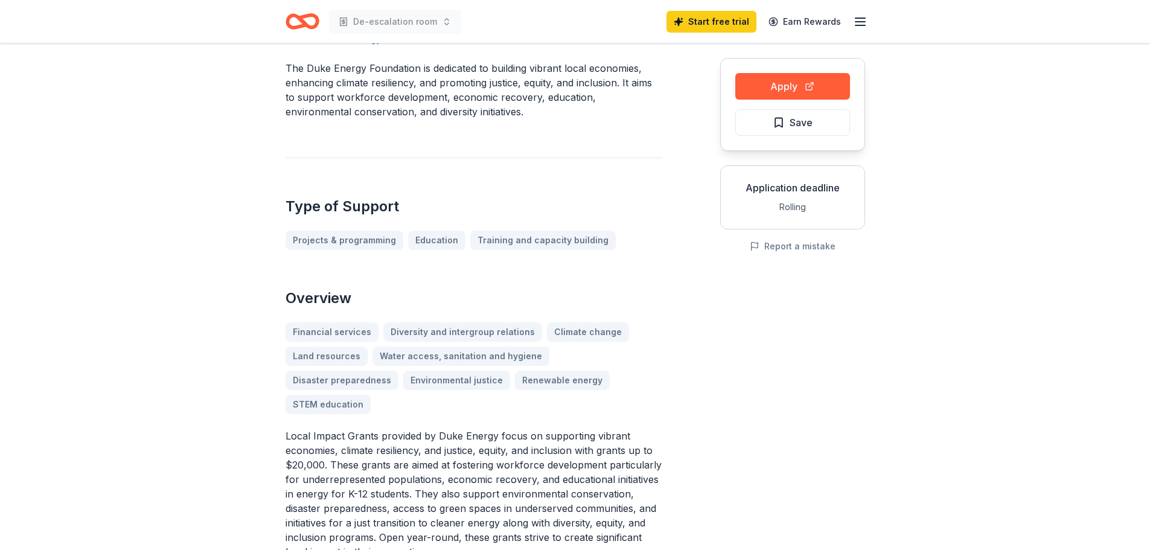
scroll to position [121, 0]
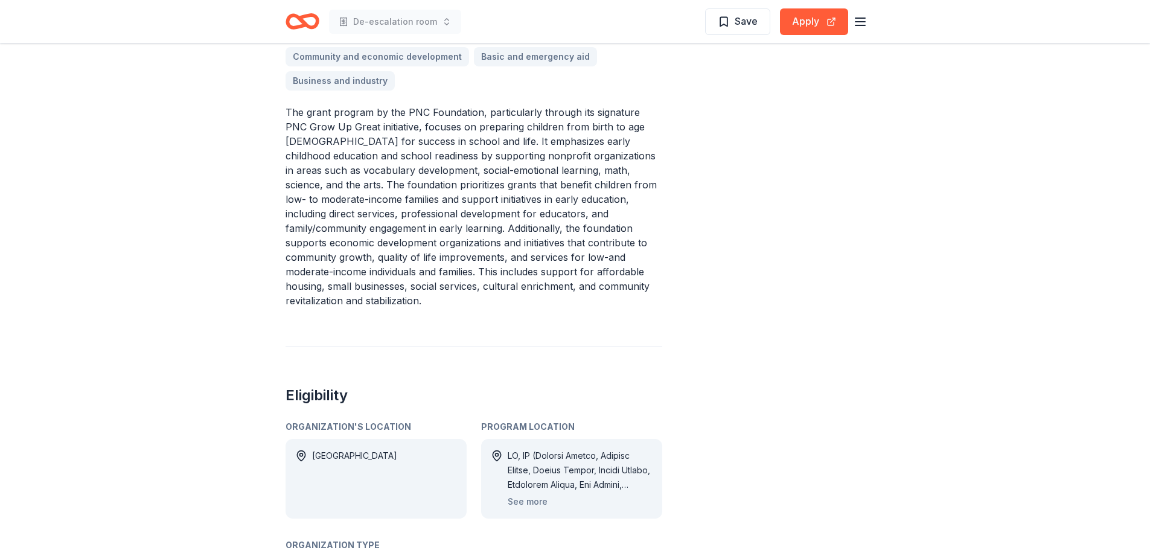
scroll to position [604, 0]
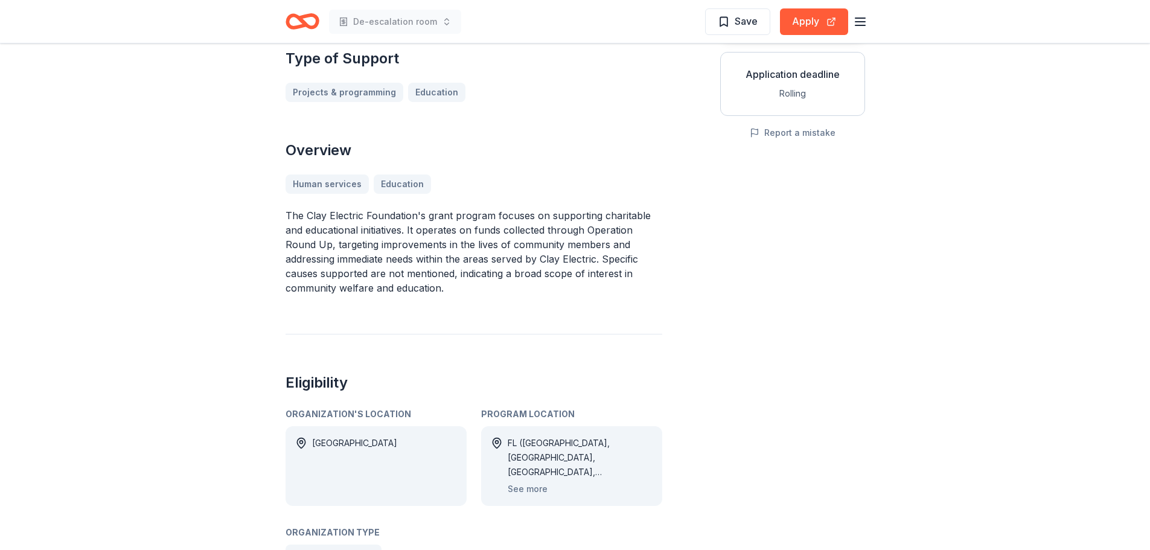
scroll to position [241, 0]
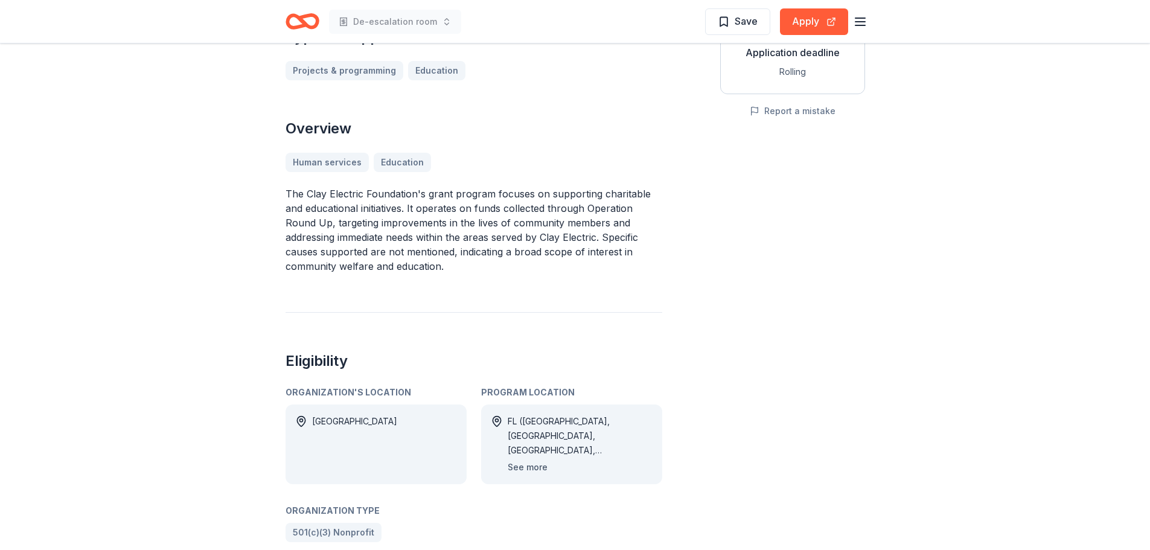
click at [519, 467] on button "See more" at bounding box center [528, 467] width 40 height 14
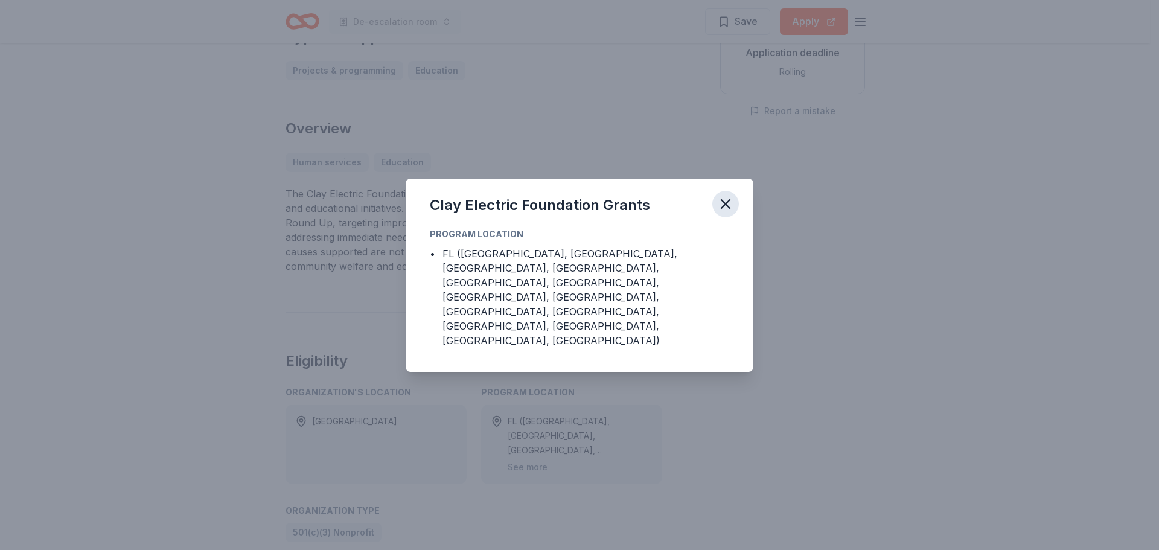
click at [724, 208] on icon "button" at bounding box center [725, 204] width 8 height 8
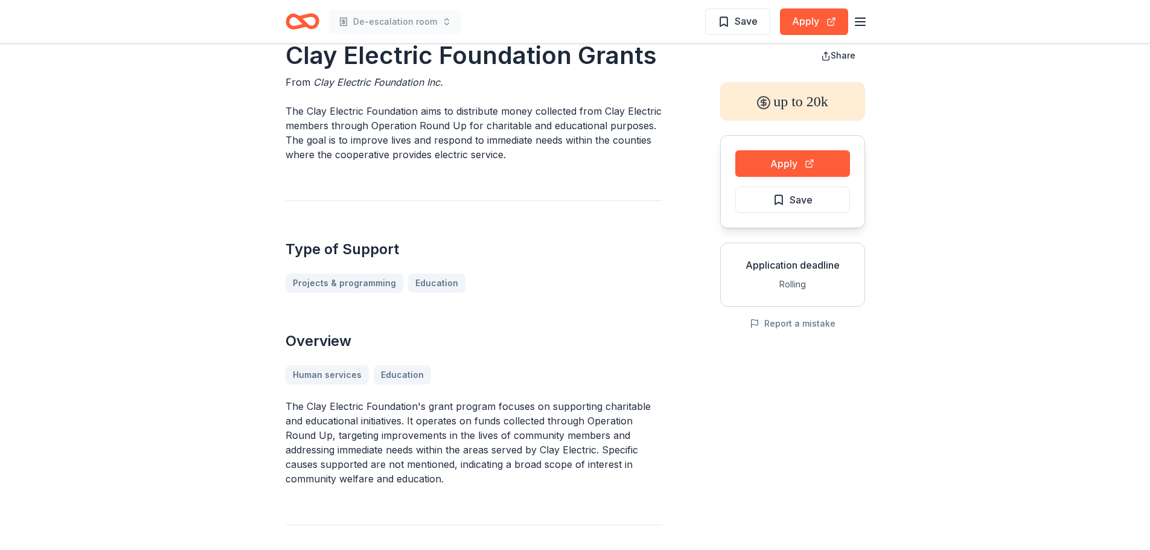
scroll to position [0, 0]
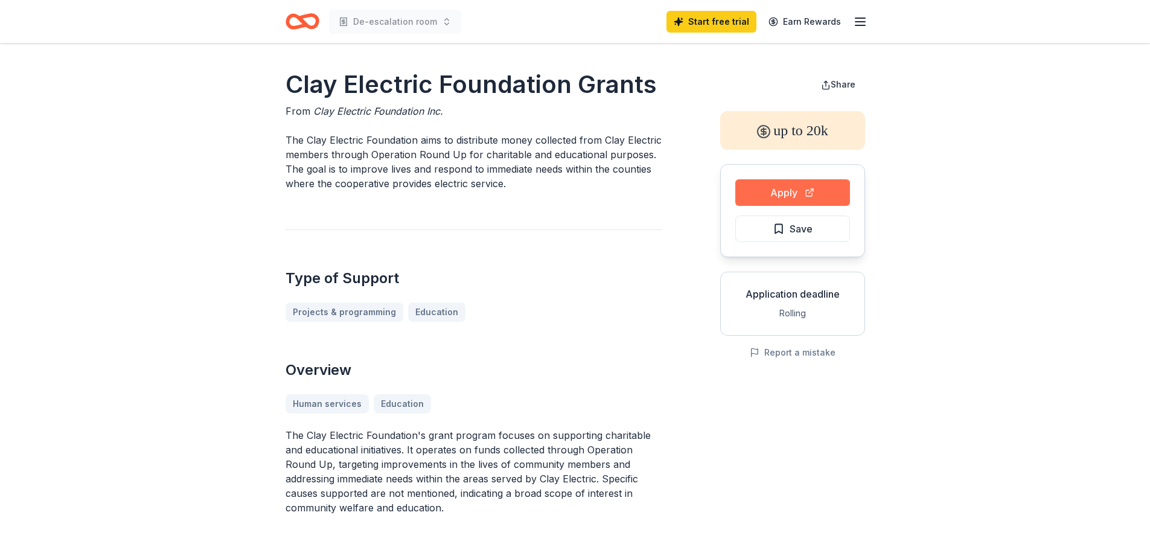
click at [789, 193] on button "Apply" at bounding box center [792, 192] width 115 height 27
